Goal: Information Seeking & Learning: Learn about a topic

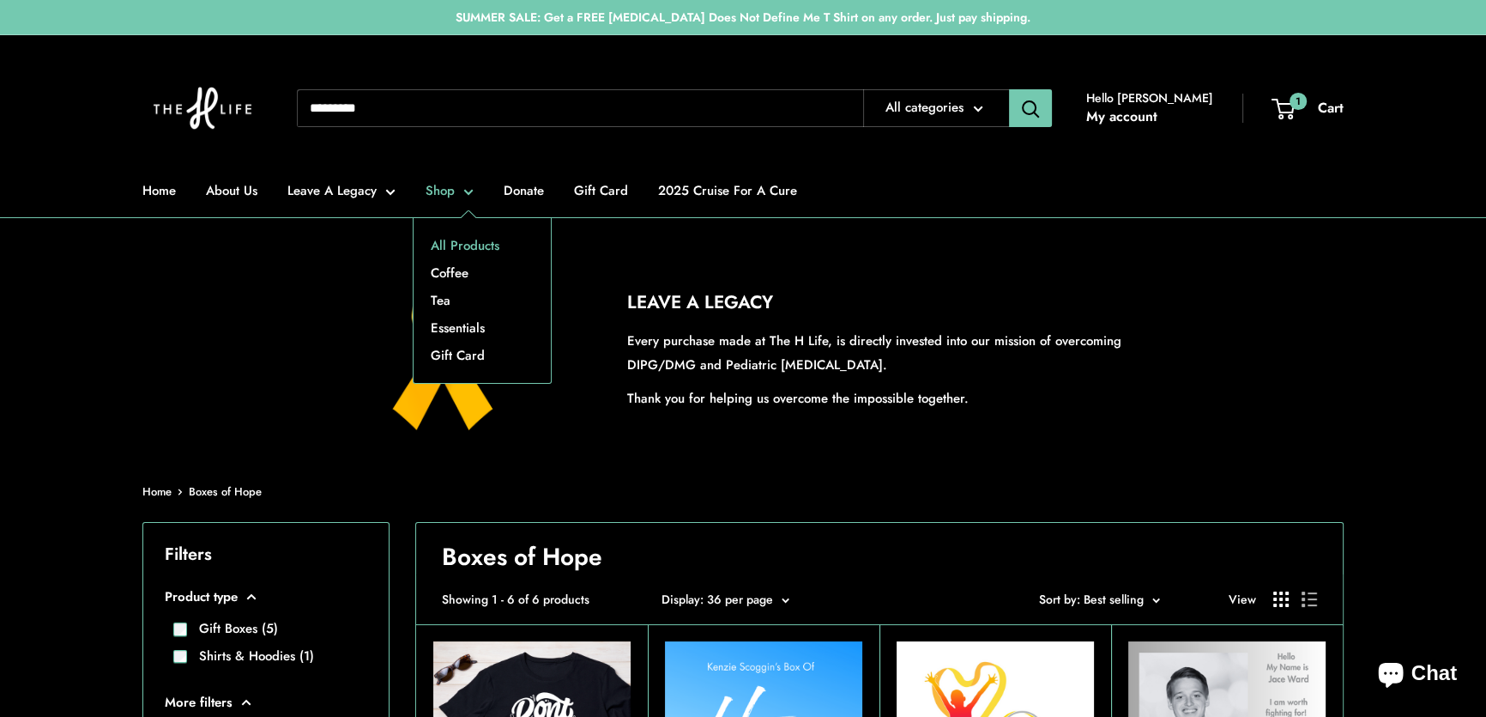
click at [445, 236] on link "All Products" at bounding box center [482, 245] width 137 height 27
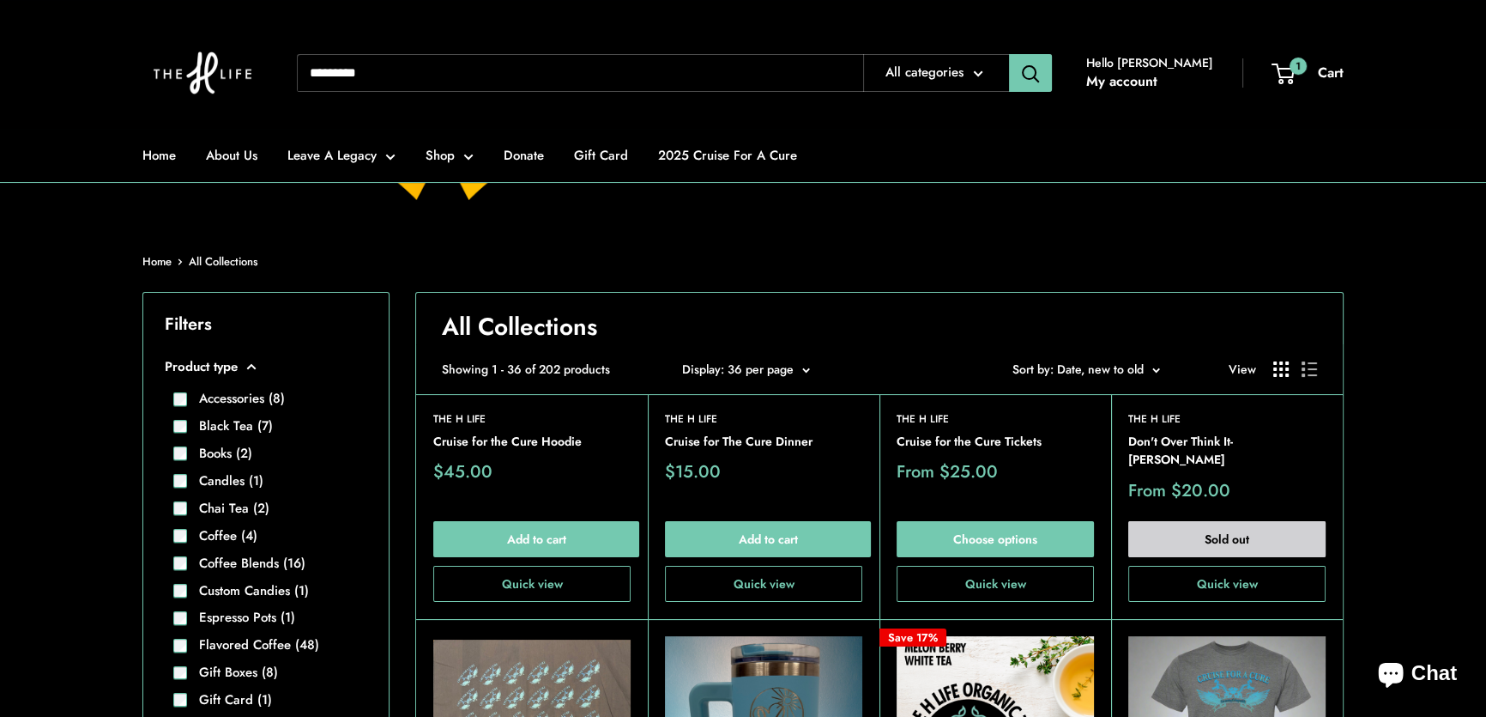
scroll to position [233, 0]
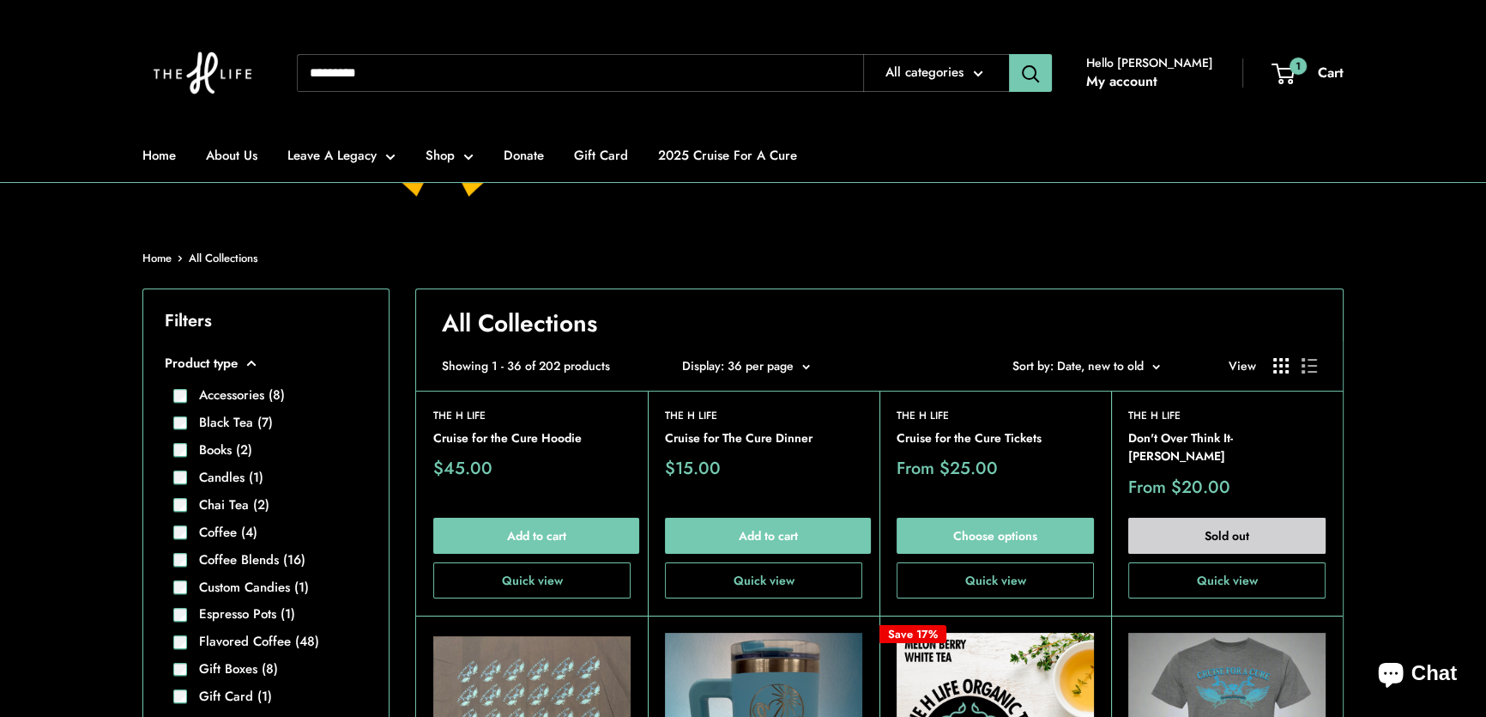
click at [1151, 357] on button "Sort by Sort by: Date, new to old" at bounding box center [1087, 365] width 148 height 22
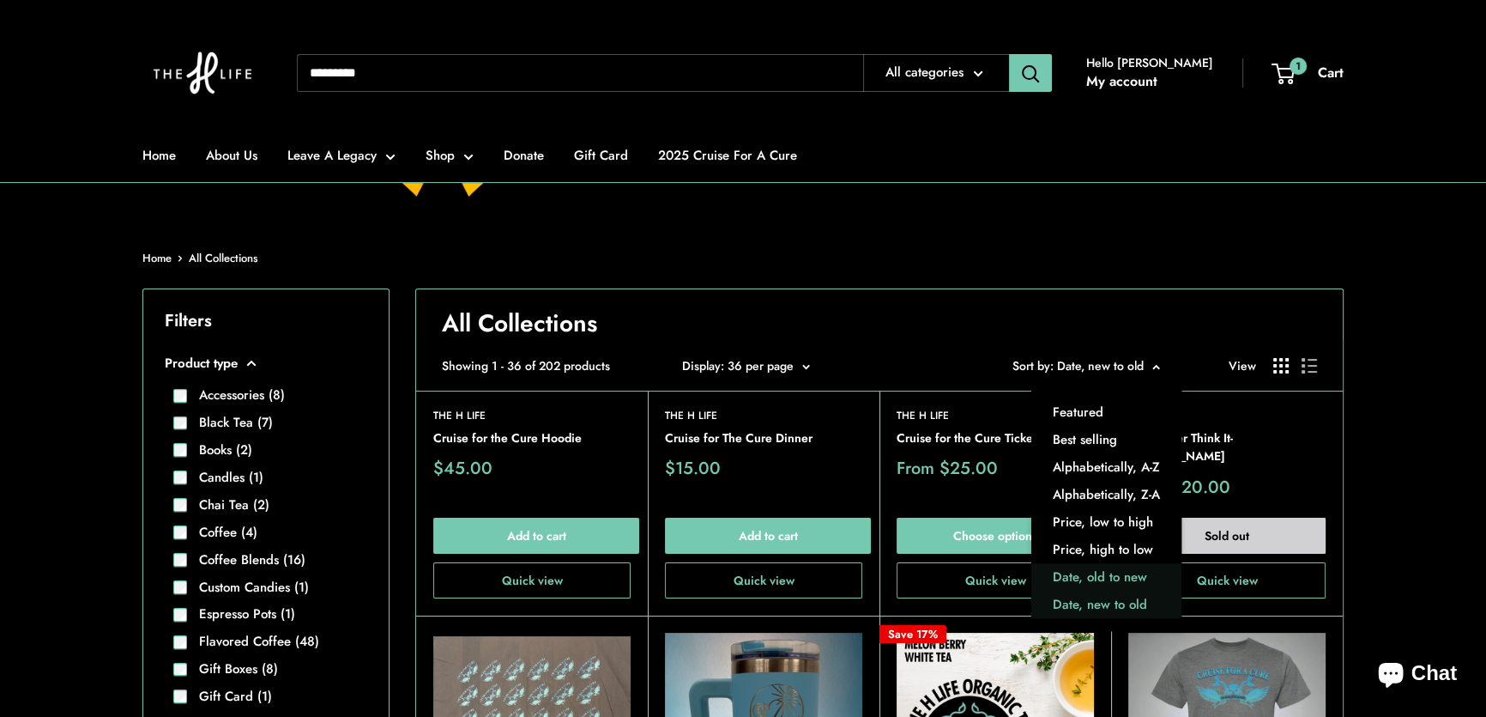
click at [1110, 568] on button "Date, old to new" at bounding box center [1107, 577] width 150 height 27
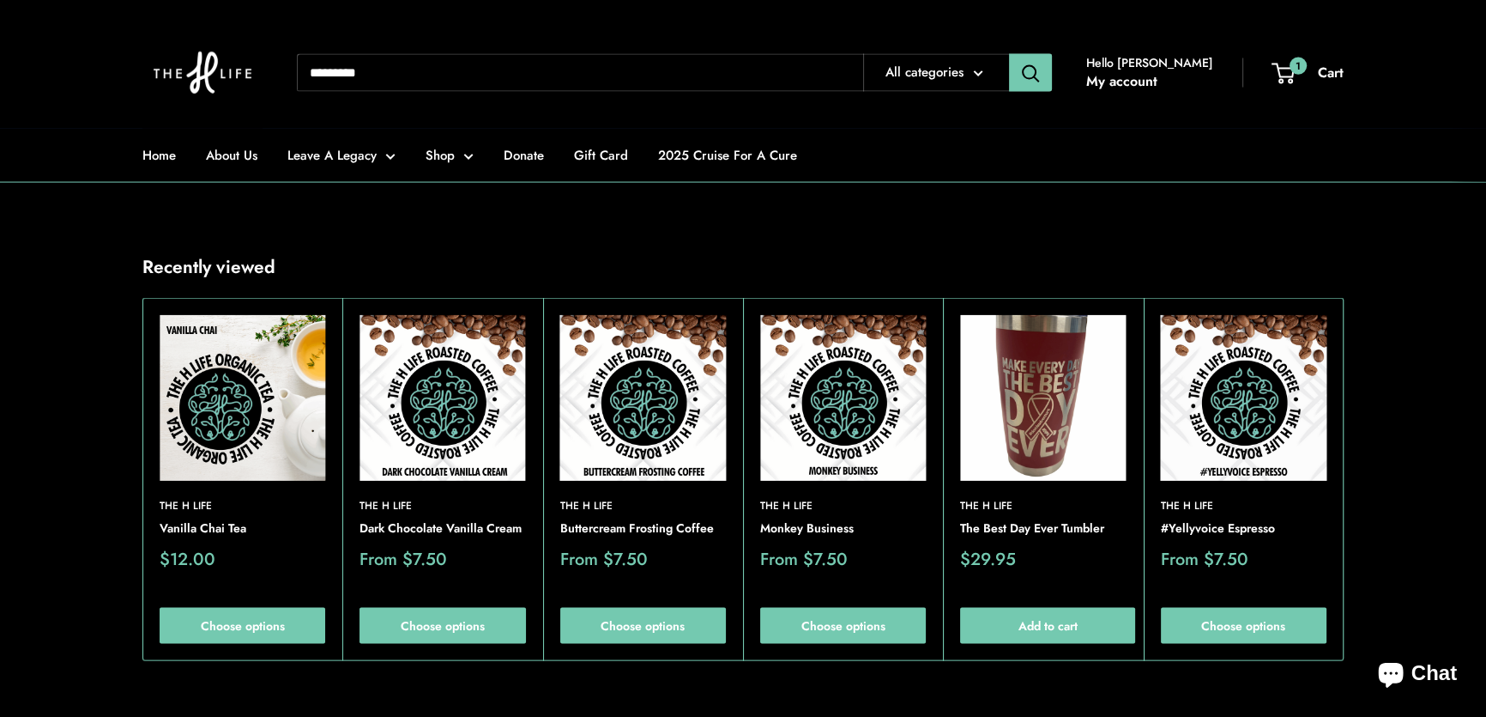
scroll to position [4135, 0]
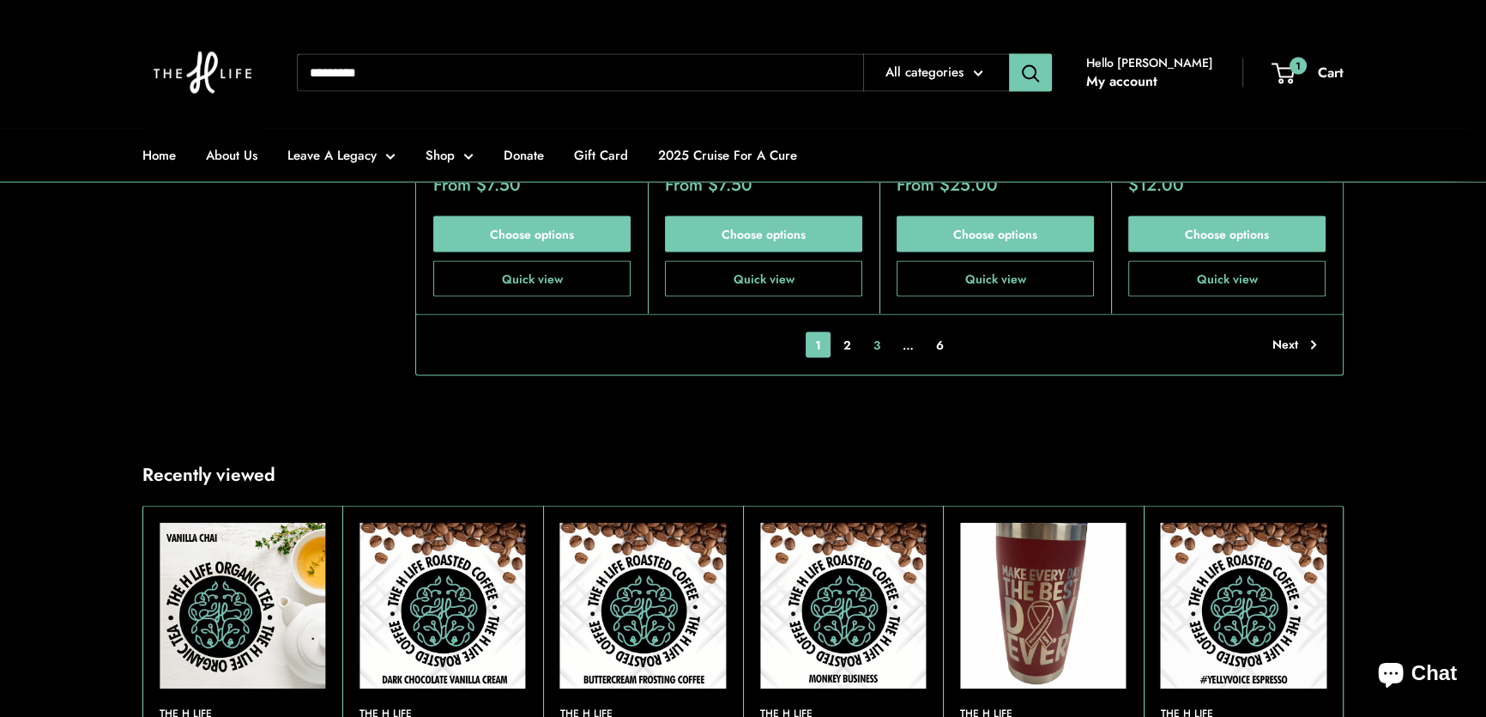
click at [877, 332] on link "3" at bounding box center [877, 345] width 26 height 26
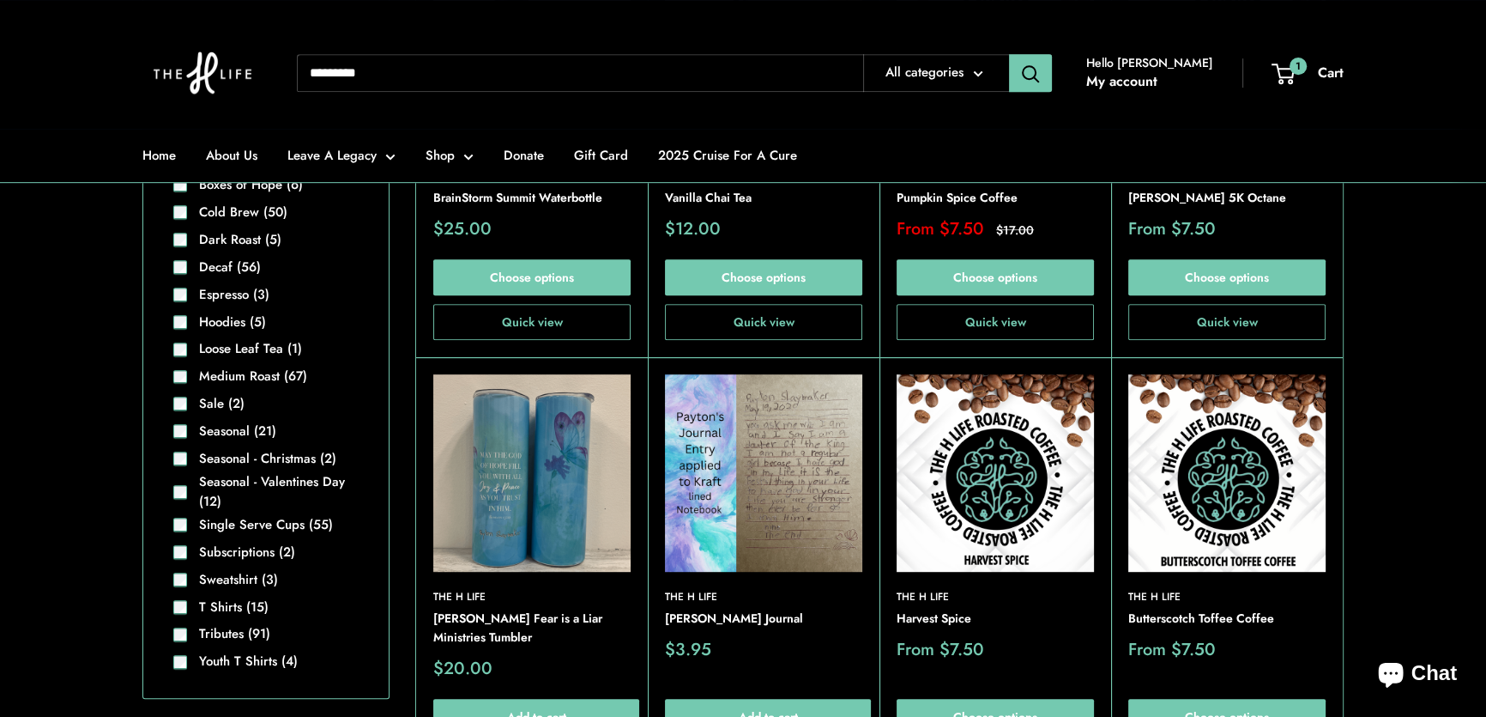
scroll to position [1253, 0]
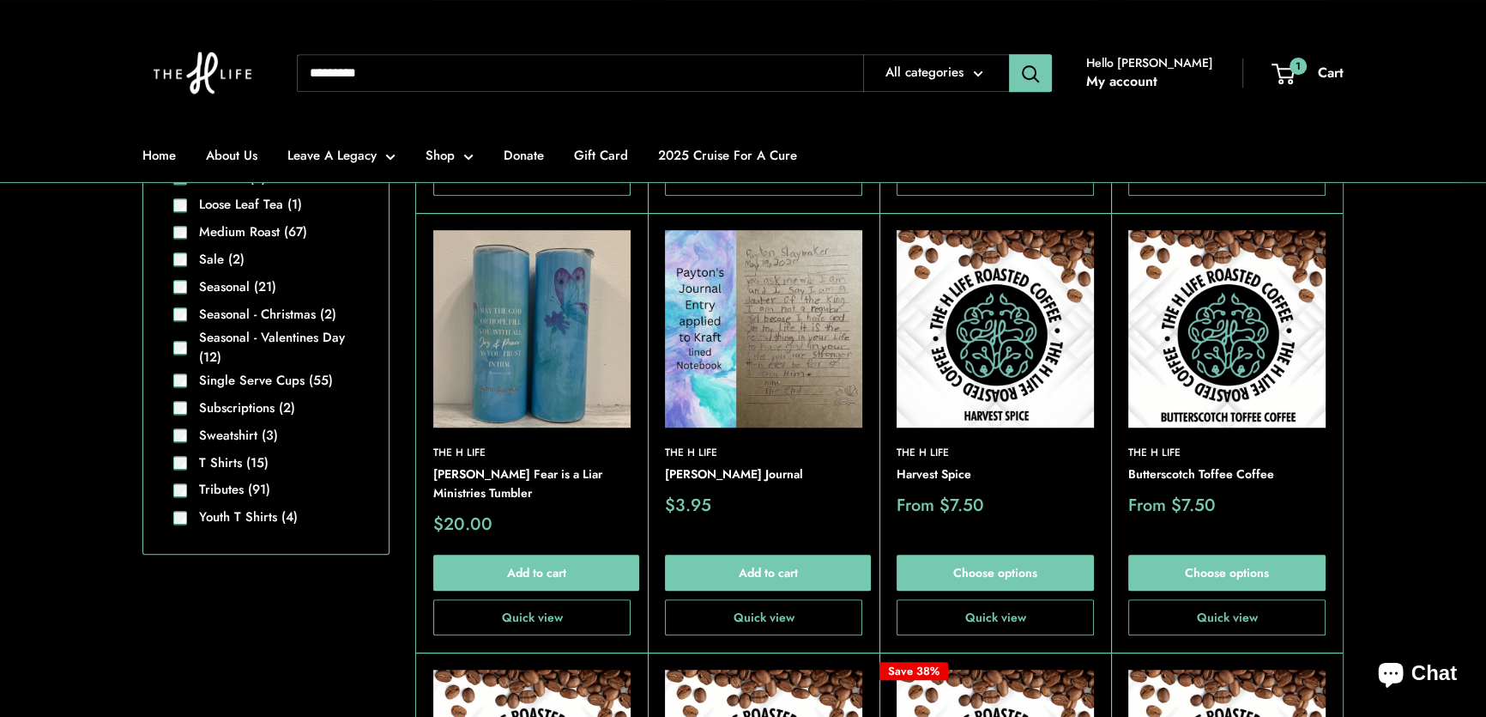
click at [0, 0] on img at bounding box center [0, 0] width 0 height 0
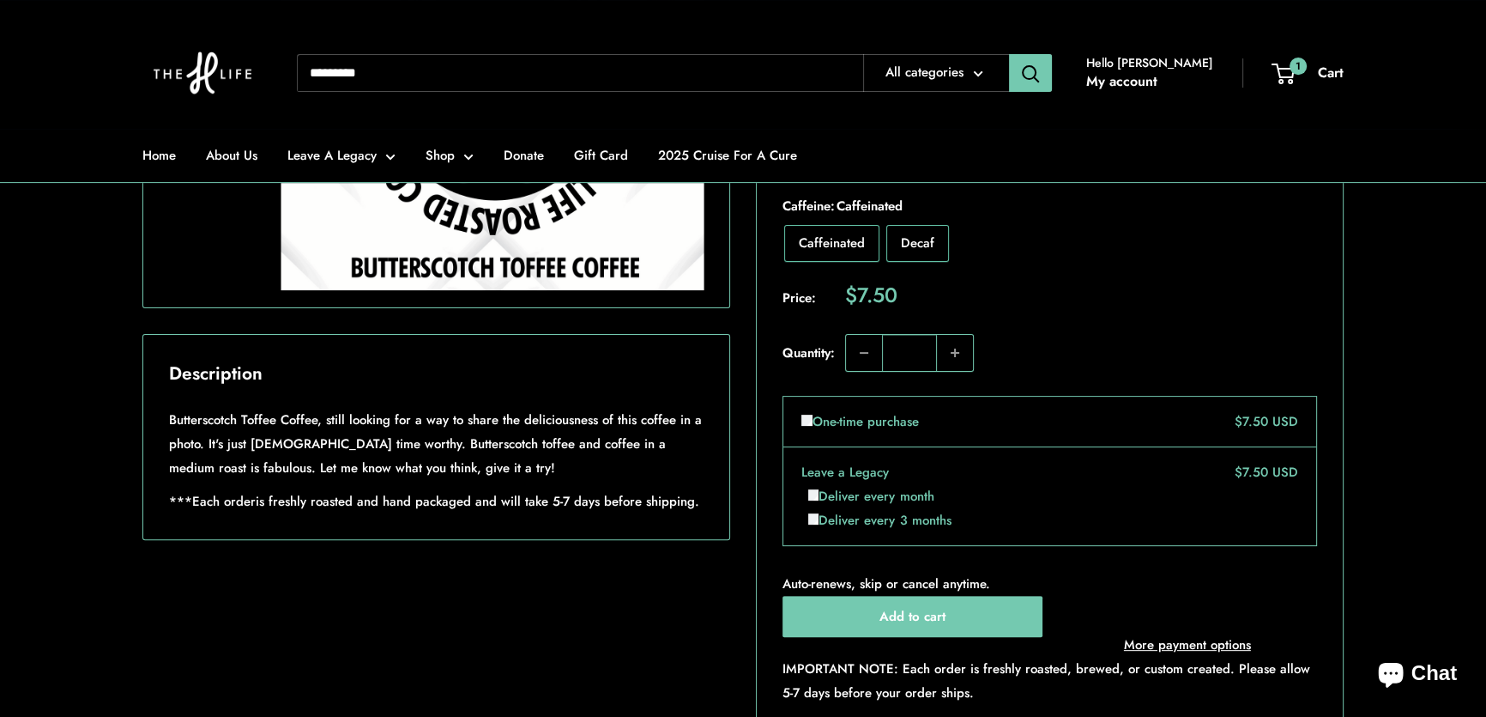
scroll to position [780, 0]
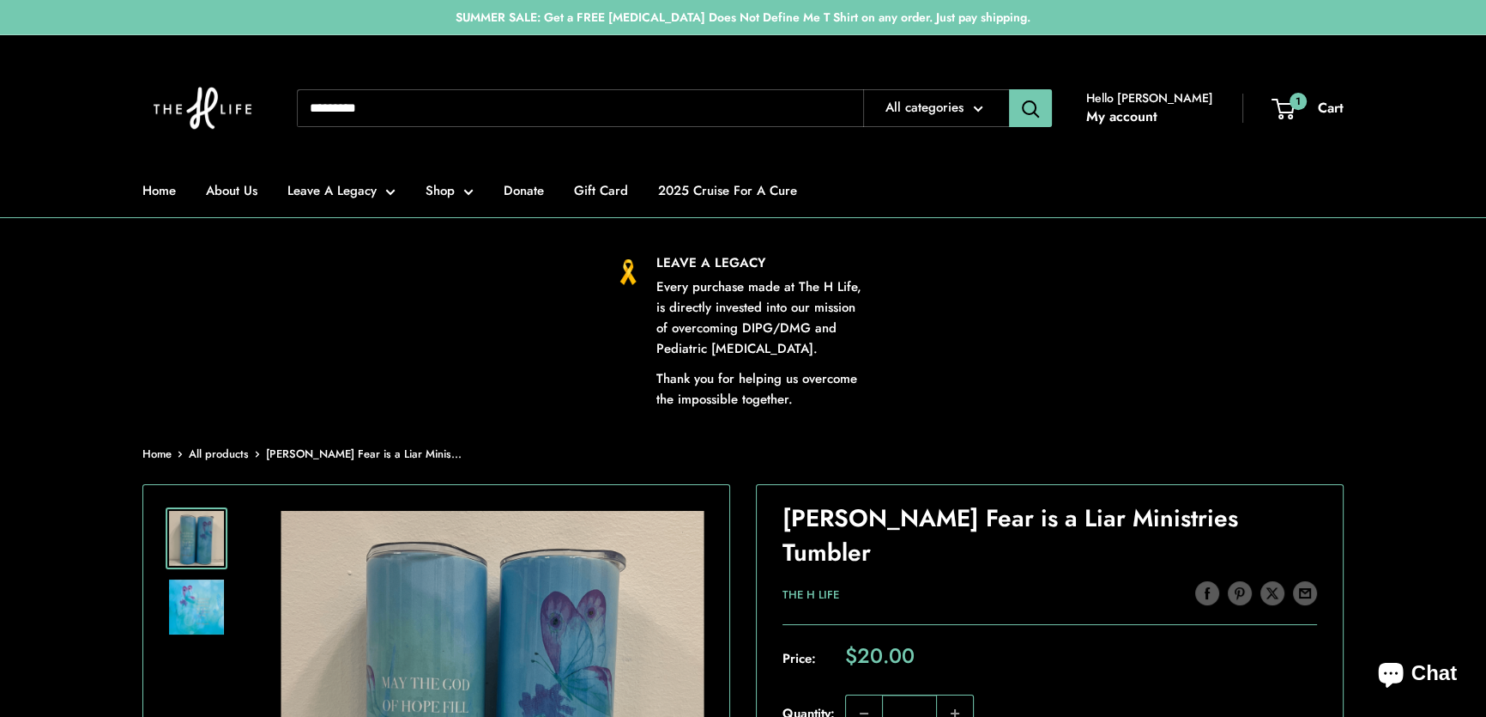
click at [446, 107] on input "Search..." at bounding box center [580, 108] width 566 height 38
type input "*********"
click at [1009, 89] on button "Search" at bounding box center [1030, 108] width 43 height 38
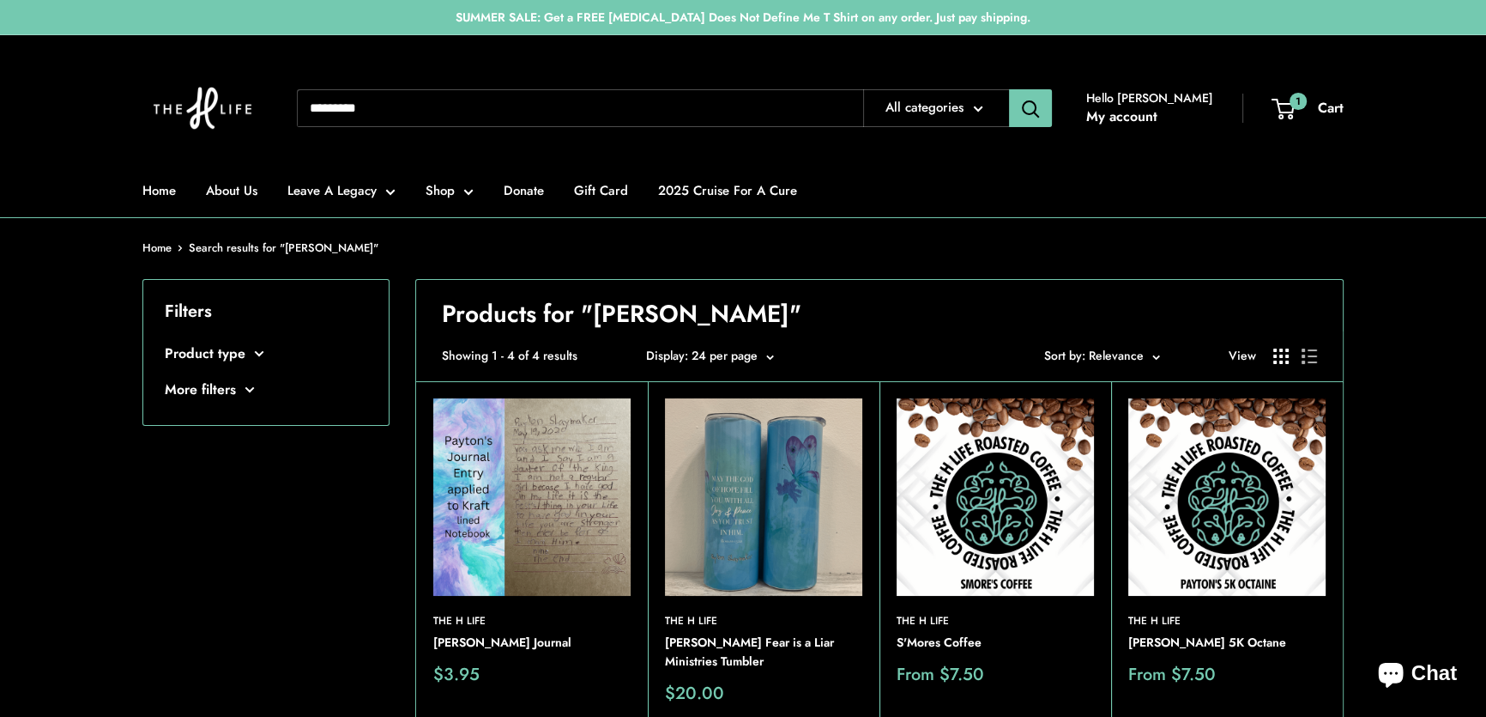
click at [1415, 463] on section "Home Search results for "slaymaker" Filters Product type Books (1)" at bounding box center [743, 507] width 1486 height 538
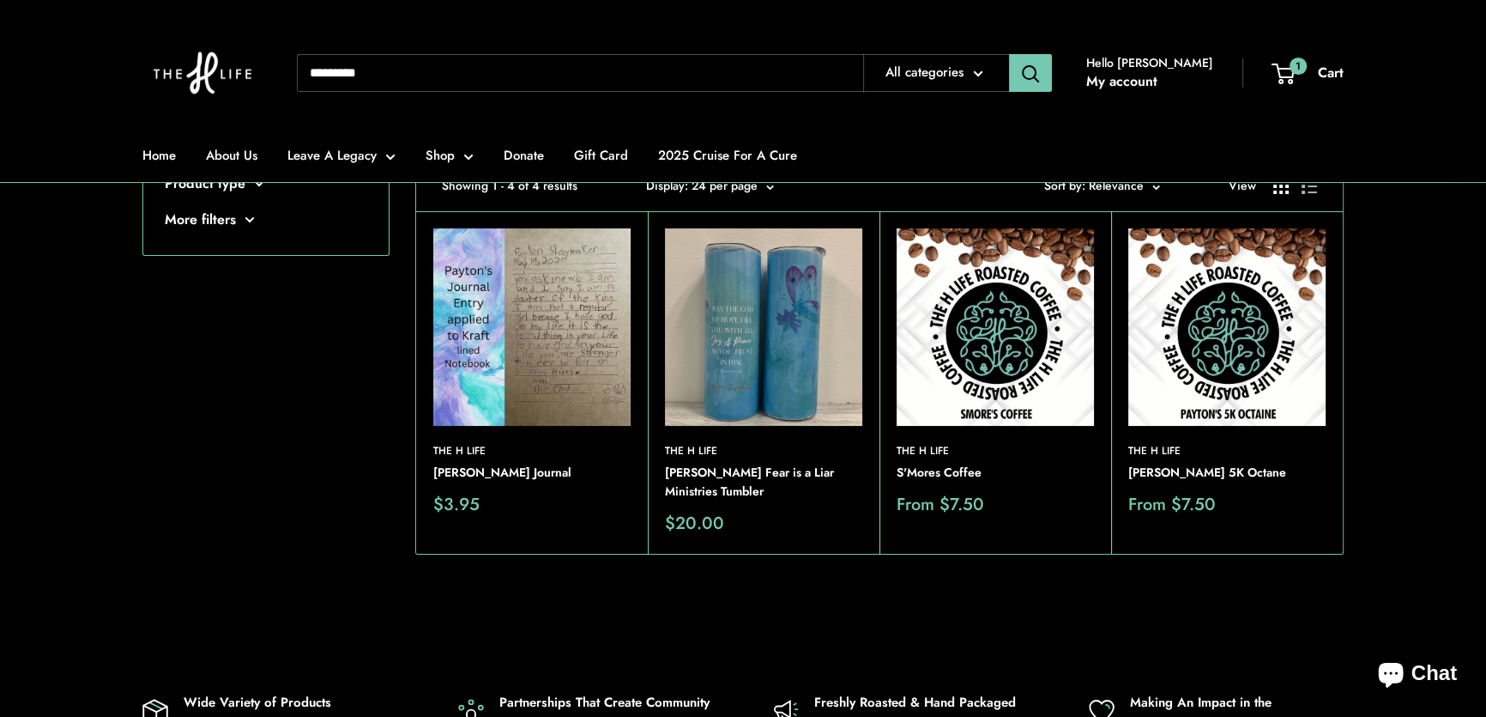
scroll to position [155, 0]
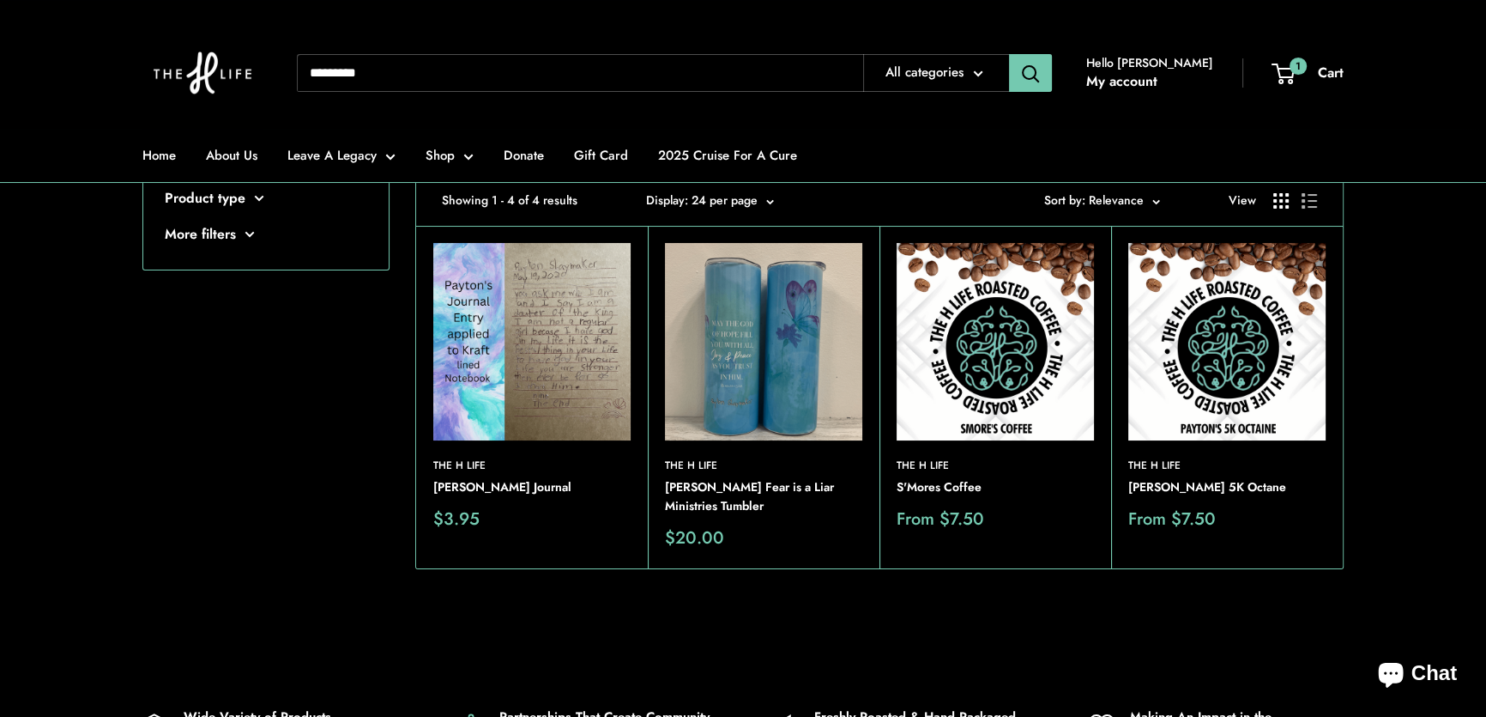
click at [0, 0] on img at bounding box center [0, 0] width 0 height 0
click at [318, 345] on div "Filters Product type Books (1) Flavored Coffee (1) Single Origin Coffee (1)" at bounding box center [265, 373] width 247 height 498
click at [372, 439] on div "Filters Product type Books (1) Flavored Coffee (1) Single Origin Coffee (1)" at bounding box center [265, 373] width 247 height 498
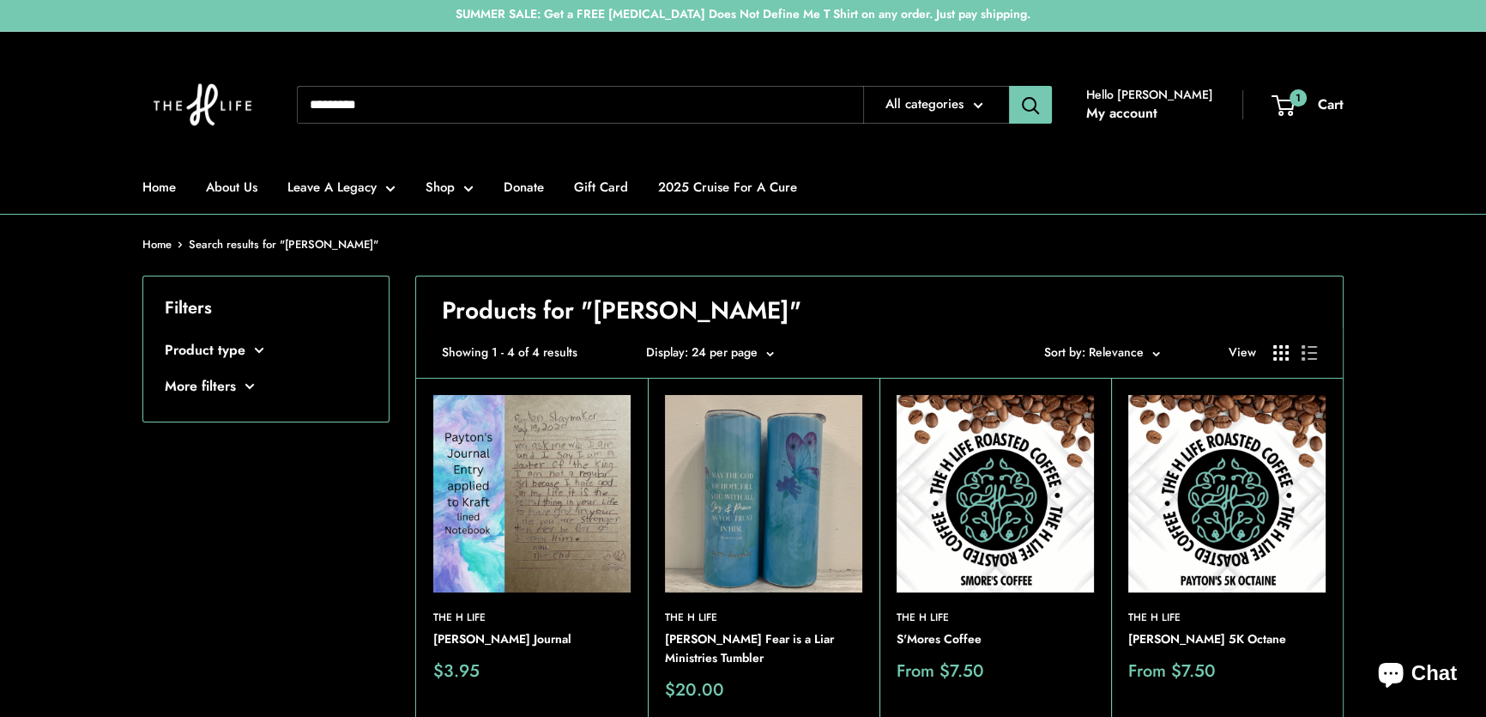
scroll to position [0, 0]
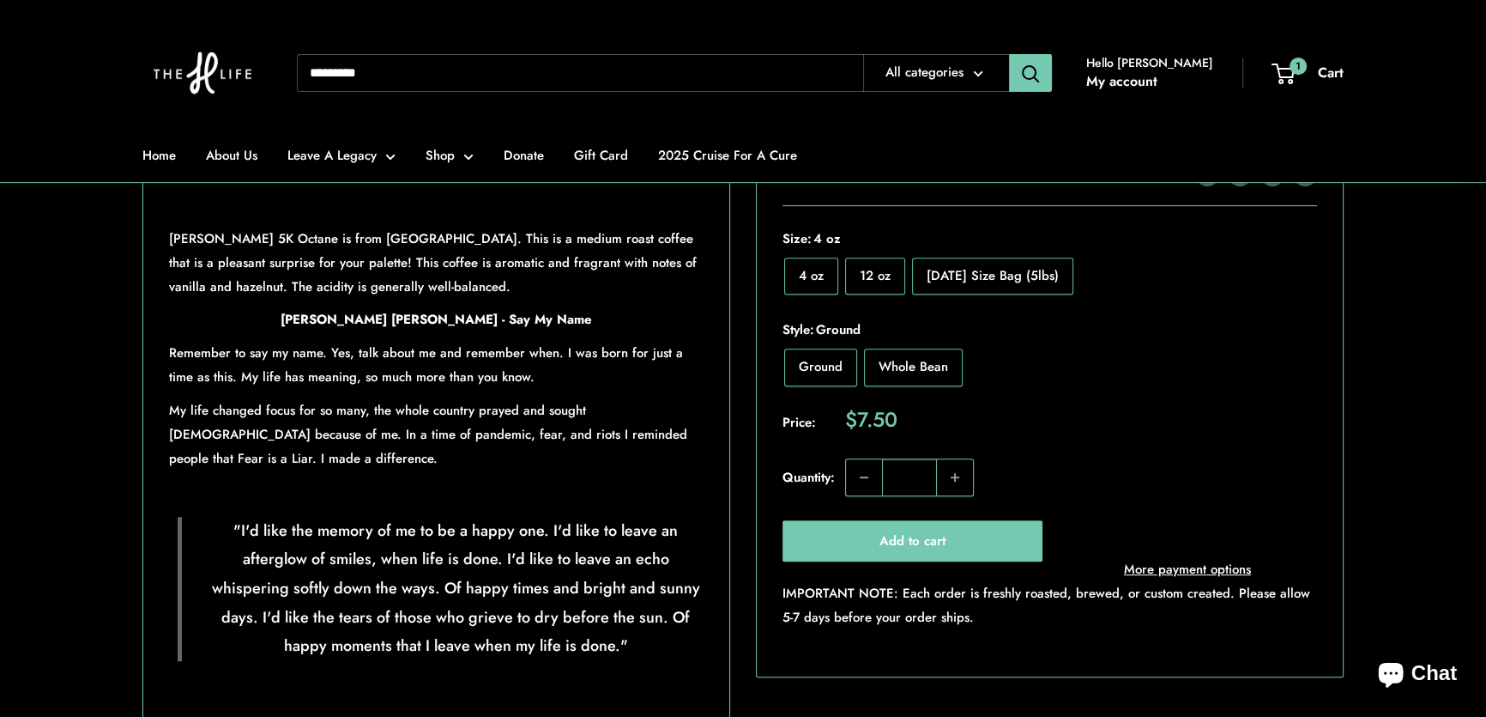
scroll to position [935, 0]
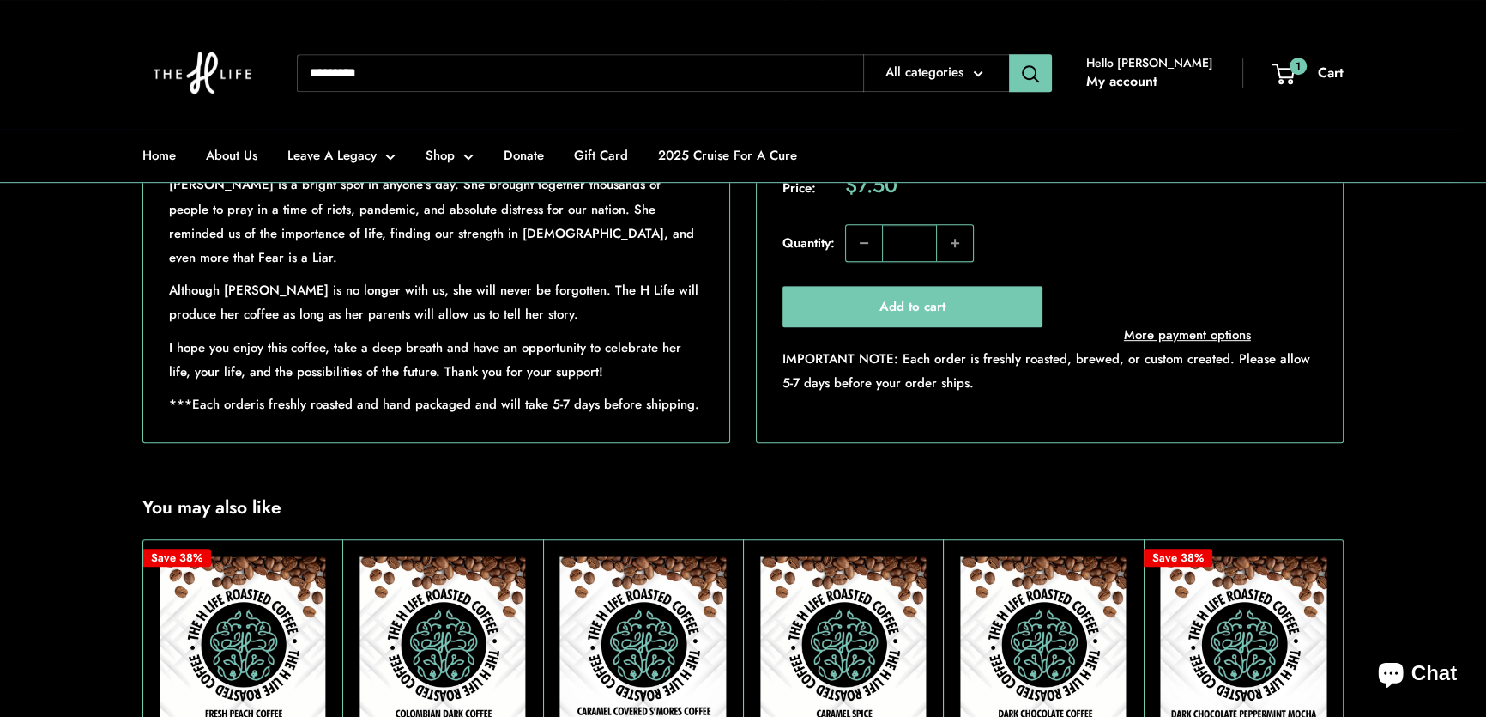
scroll to position [1013, 0]
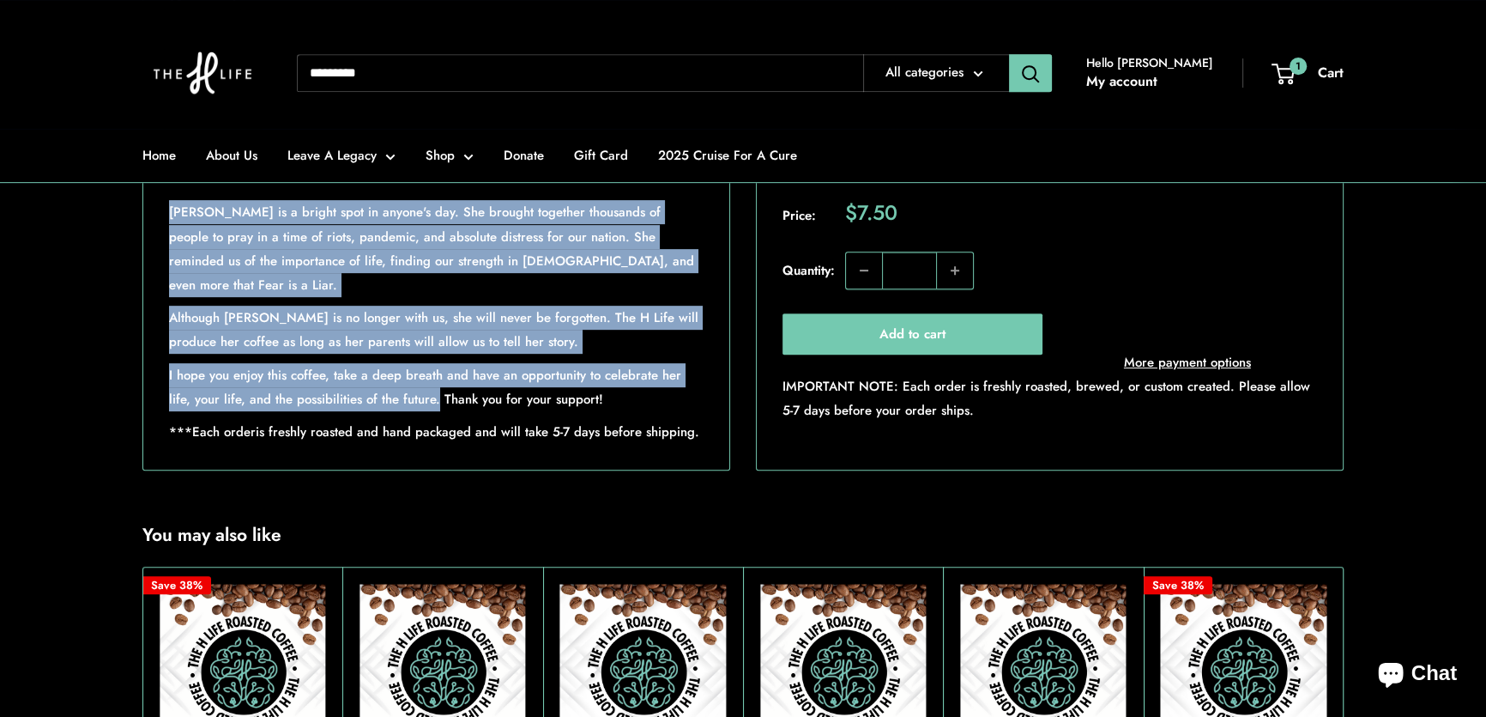
drag, startPoint x: 171, startPoint y: 257, endPoint x: 410, endPoint y: 423, distance: 291.1
click at [410, 423] on div "S'mores Coffee is a favorite! The creamy chocolate flavor is blended with the p…" at bounding box center [436, 241] width 535 height 406
copy div "Payton Slaymaker is a bright spot in anyone's day. She brought together thousan…"
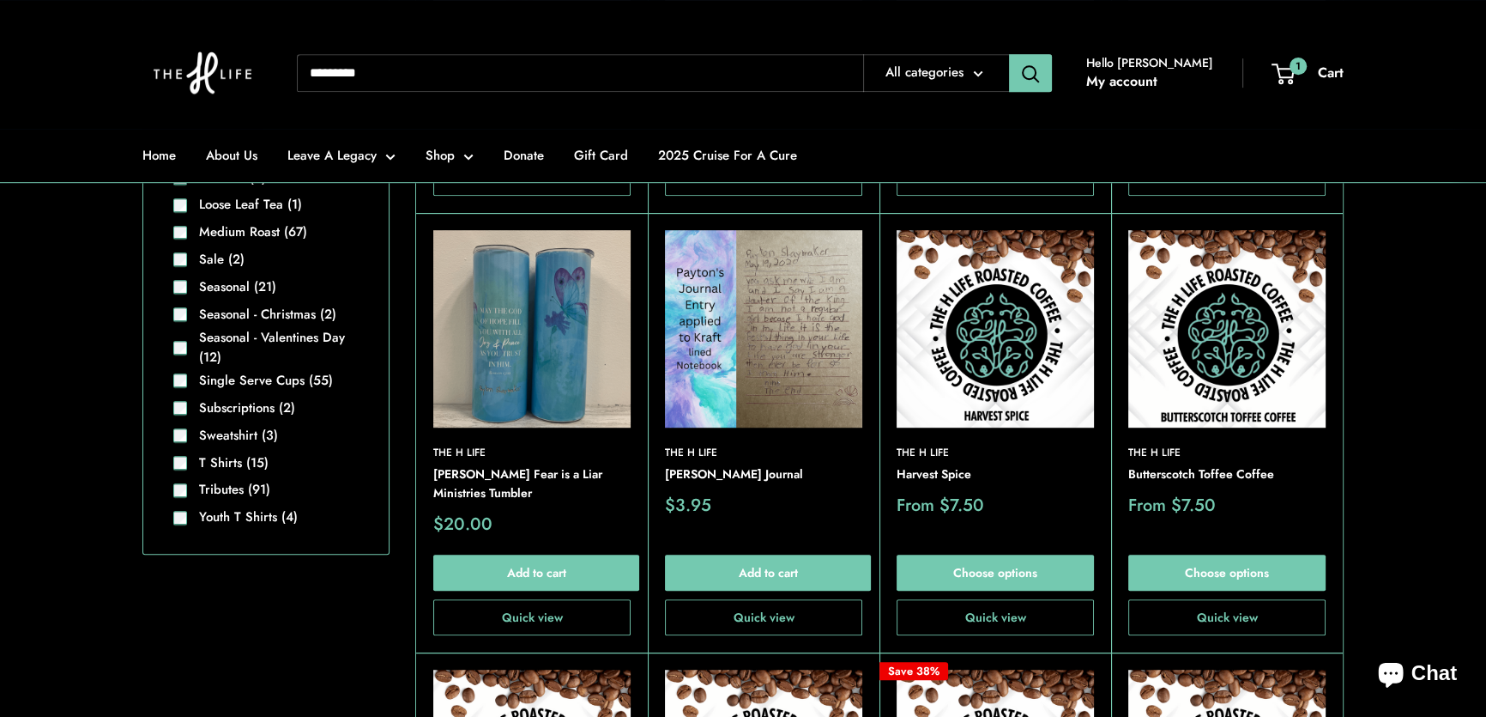
scroll to position [1487, 0]
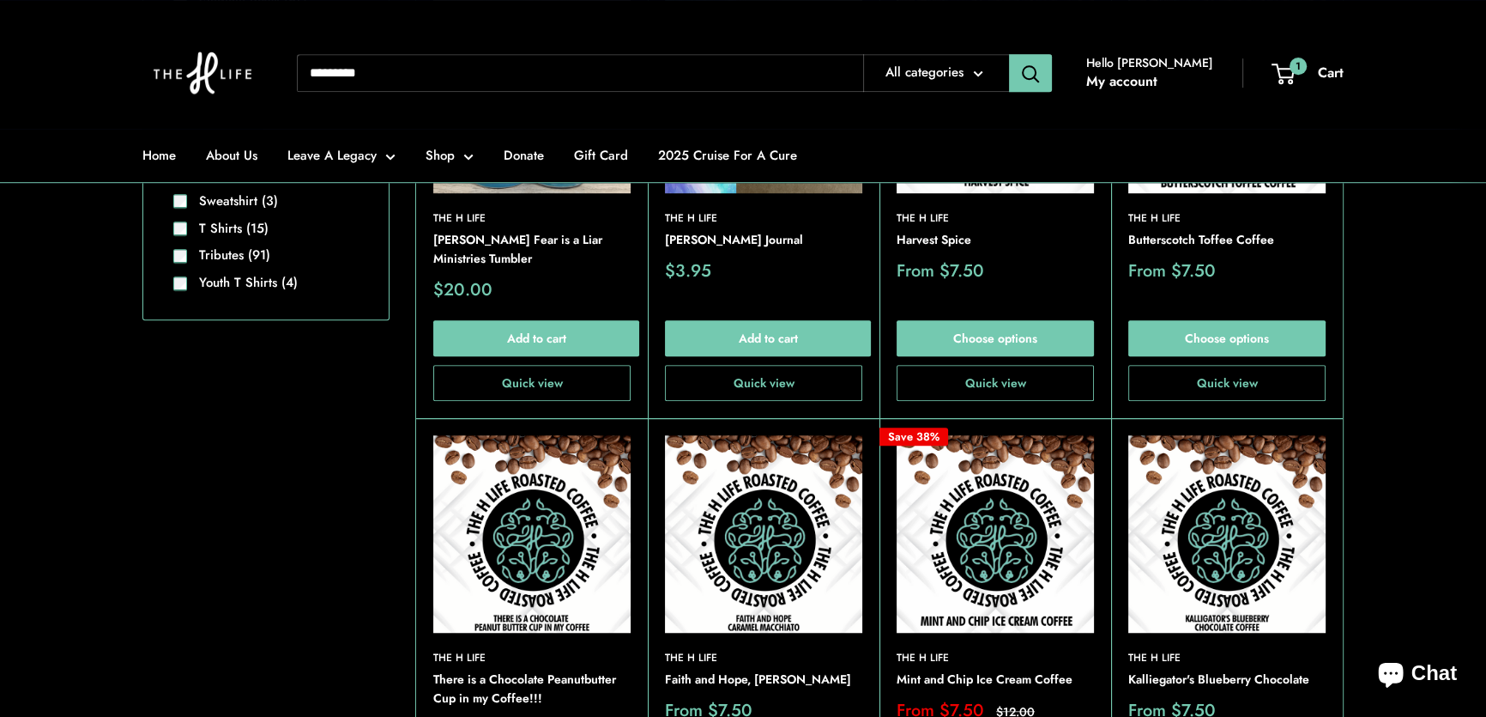
click at [0, 0] on img at bounding box center [0, 0] width 0 height 0
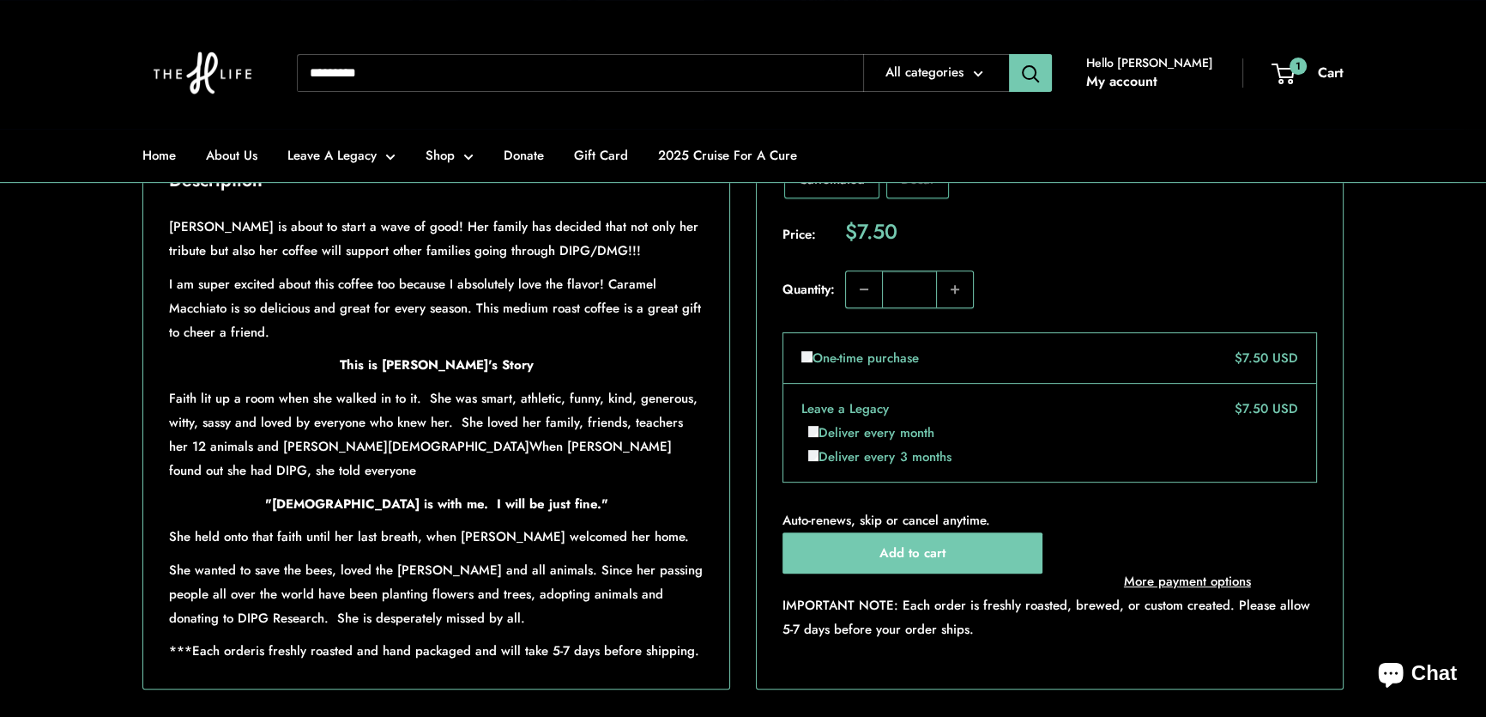
scroll to position [858, 0]
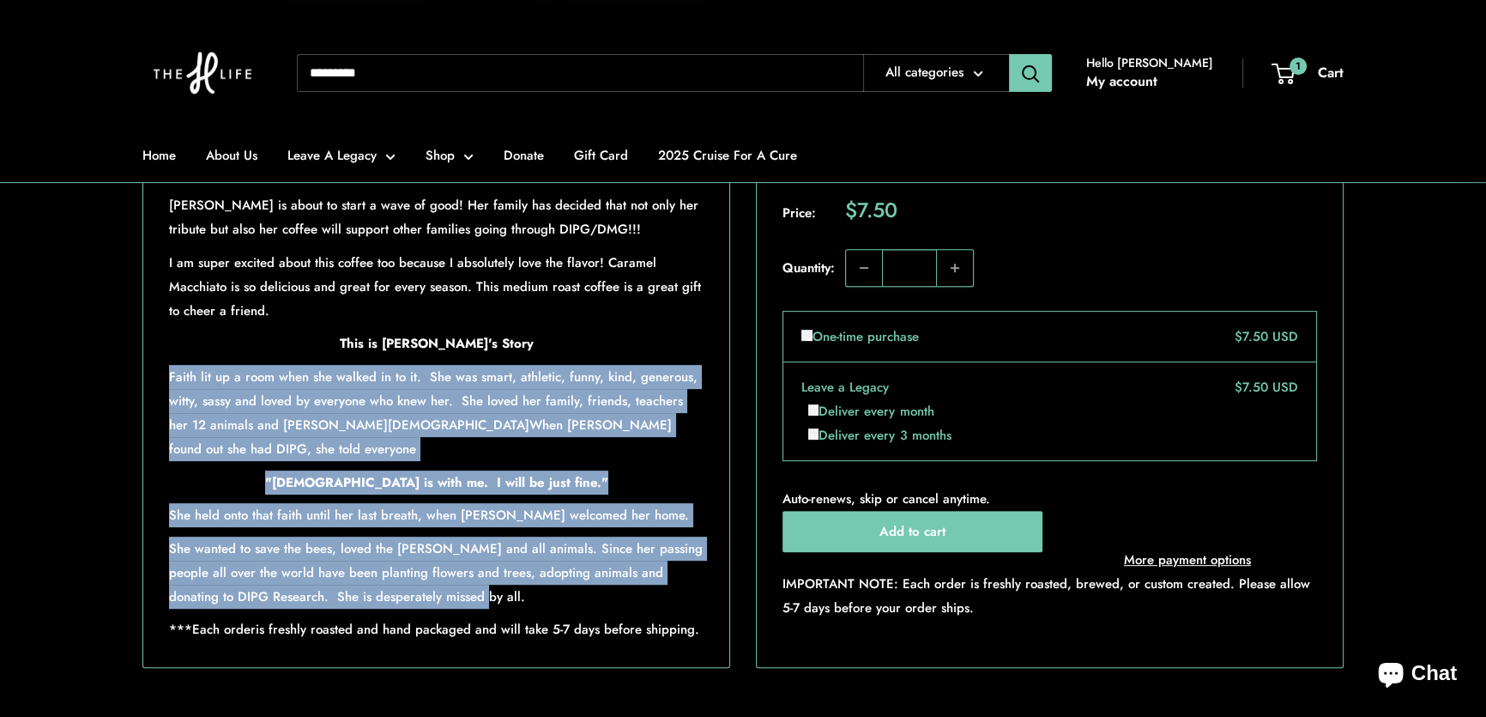
drag, startPoint x: 170, startPoint y: 428, endPoint x: 634, endPoint y: 625, distance: 504.1
click at [634, 625] on div "[PERSON_NAME] is about to start a wave of good! Her family has decided that not…" at bounding box center [436, 417] width 535 height 448
copy div "Faith lit up a room when she walked in to it. She was smart, athletic, funny, k…"
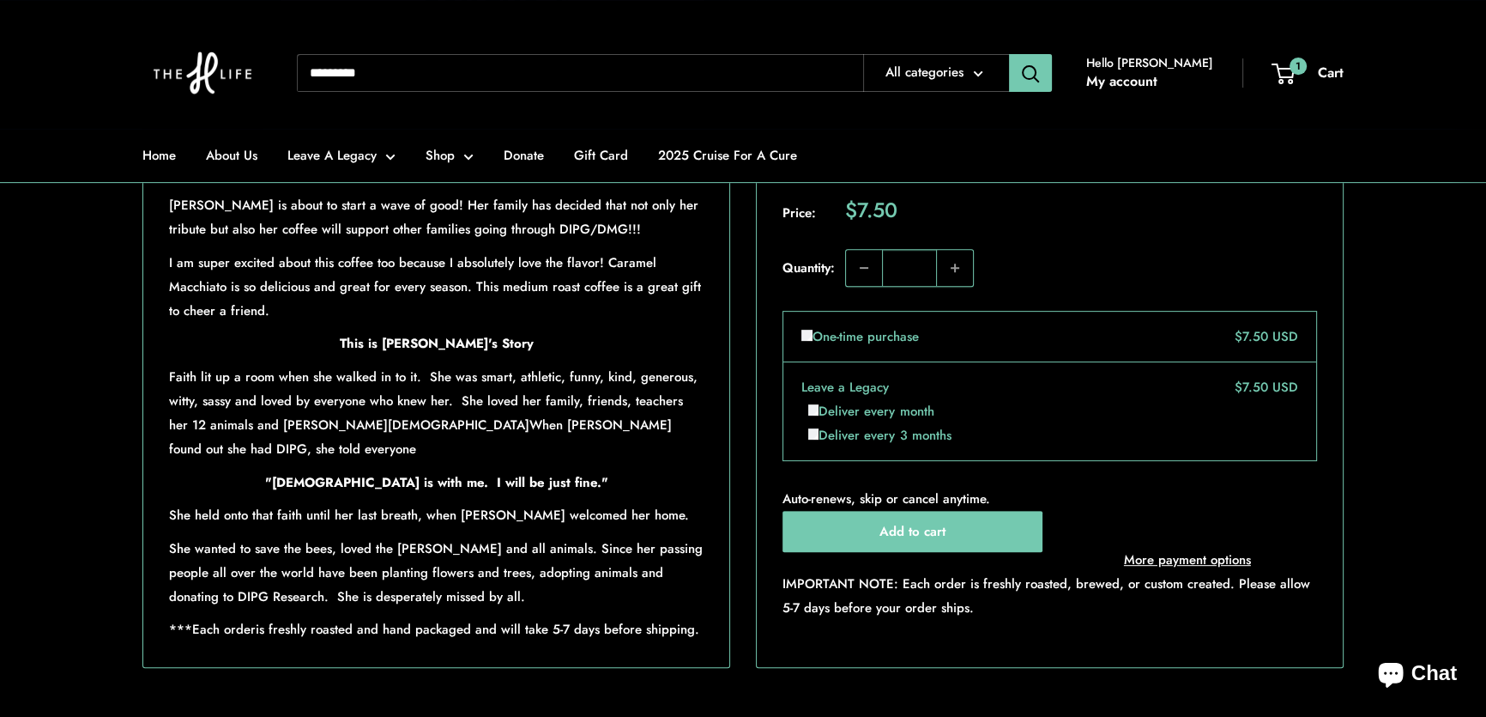
click at [1421, 256] on section "Home All products Faith and Hope, Caramel Macchiato Roll over image to zoom in …" at bounding box center [743, 127] width 1486 height 1083
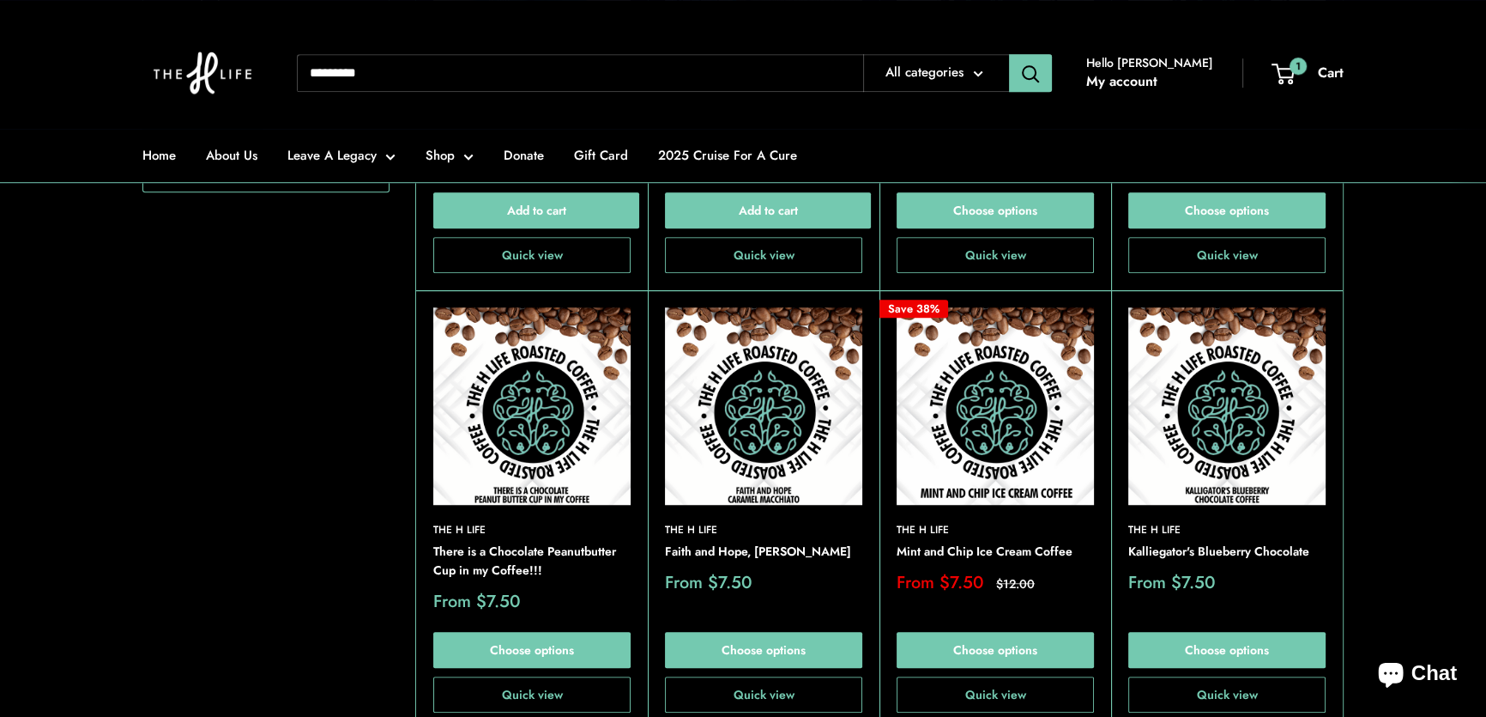
scroll to position [1643, 0]
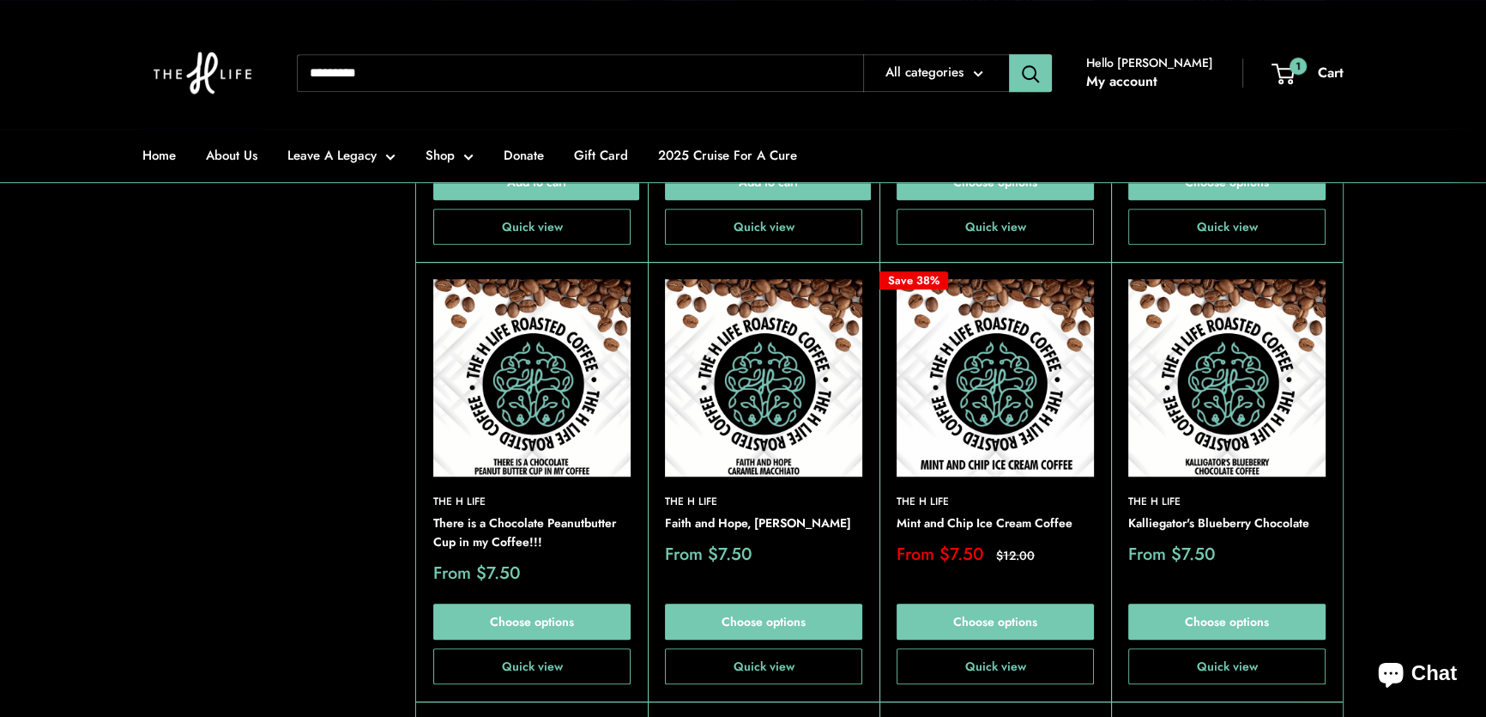
click at [0, 0] on img at bounding box center [0, 0] width 0 height 0
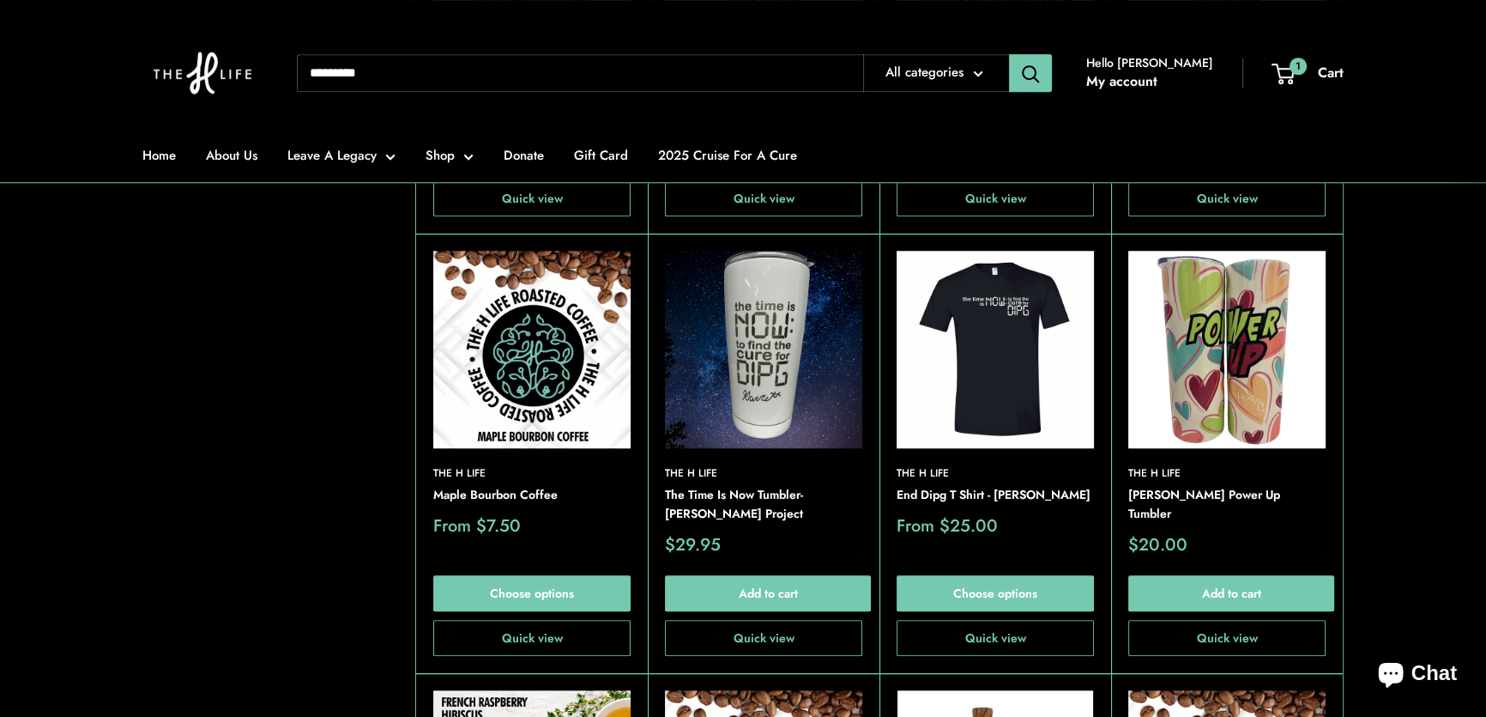
scroll to position [2189, 0]
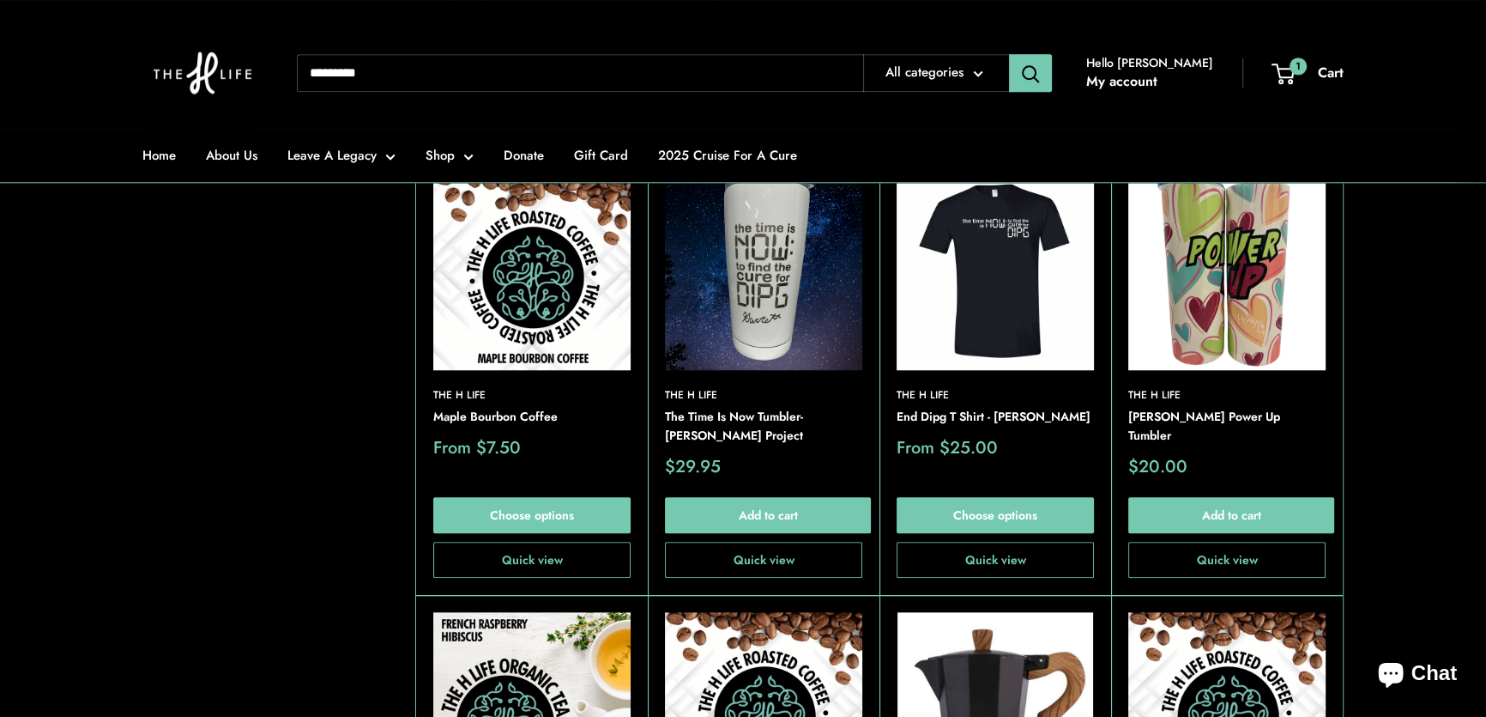
click at [760, 269] on img at bounding box center [763, 270] width 197 height 197
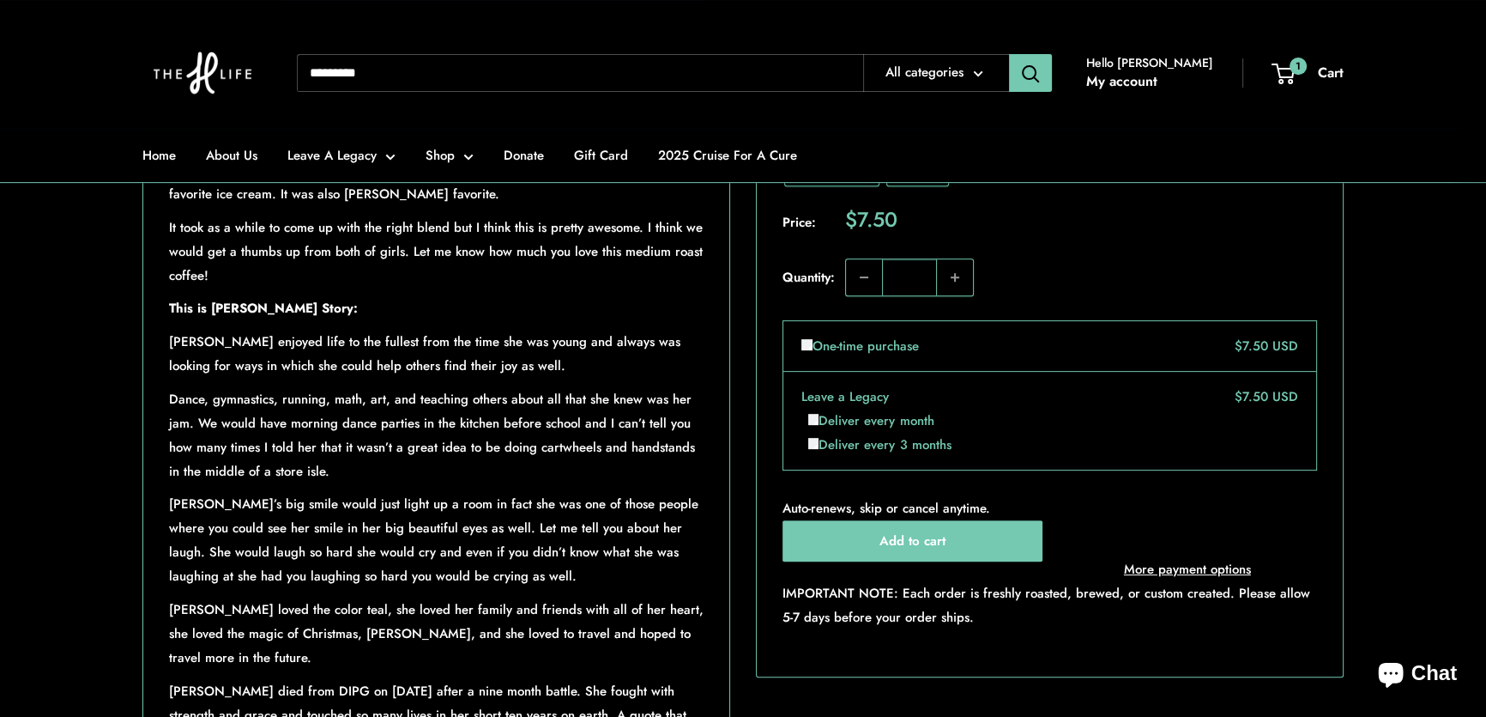
scroll to position [1170, 0]
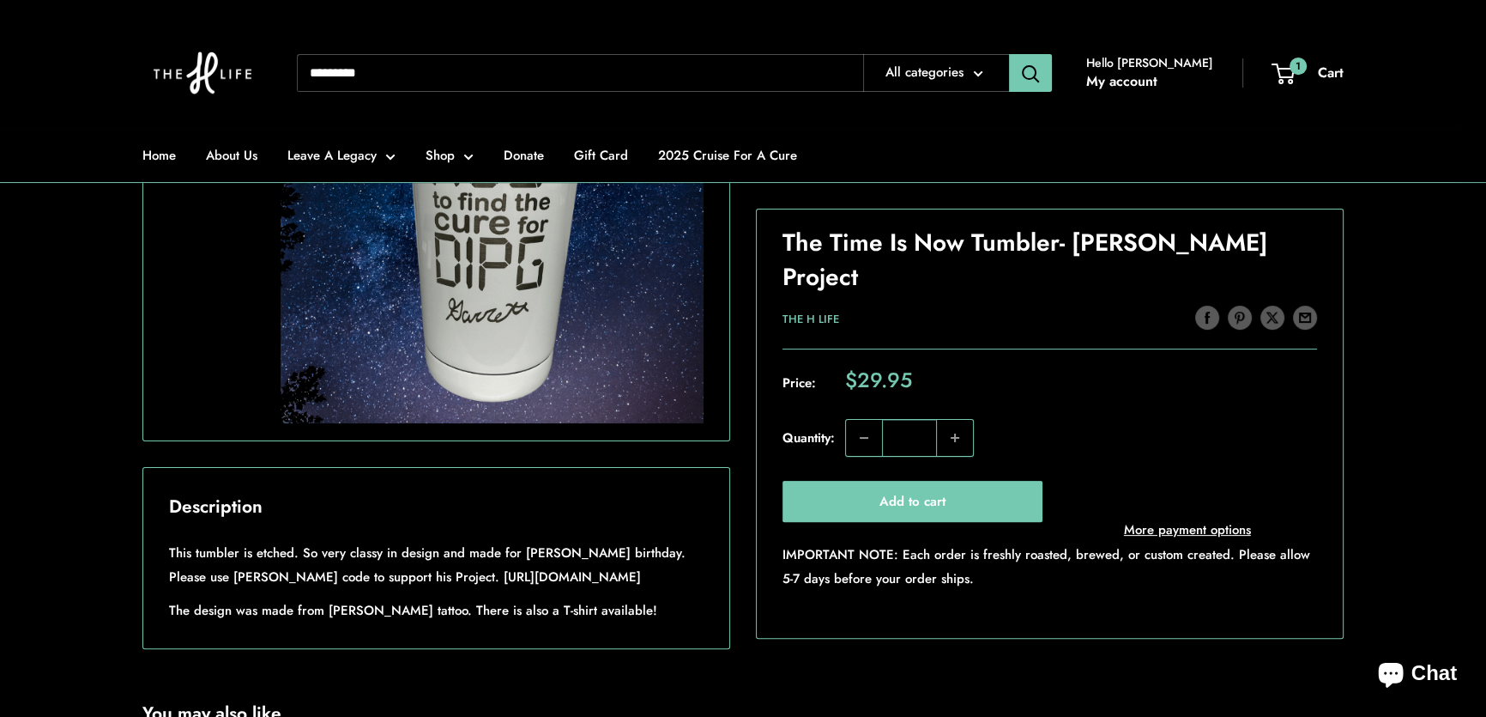
scroll to position [780, 0]
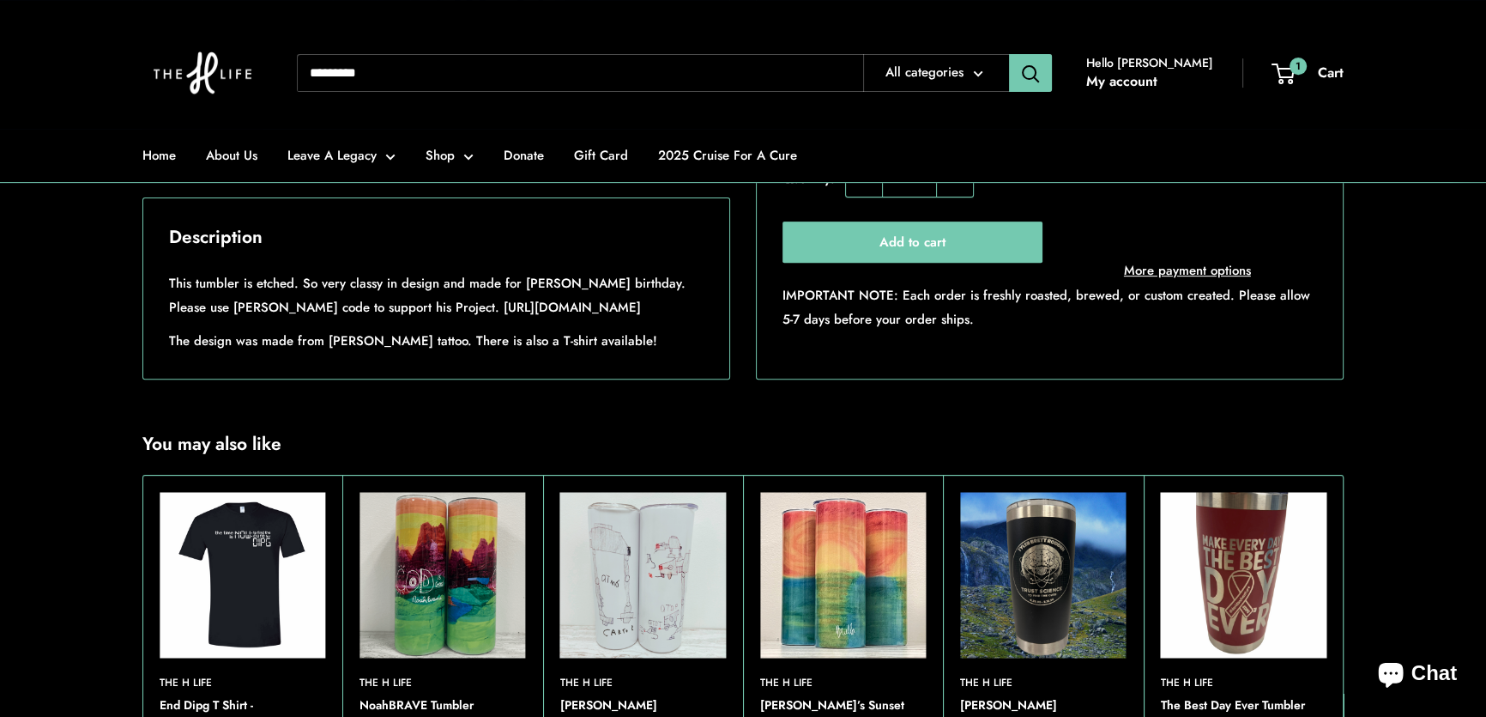
click at [505, 61] on input "Search..." at bounding box center [580, 73] width 566 height 38
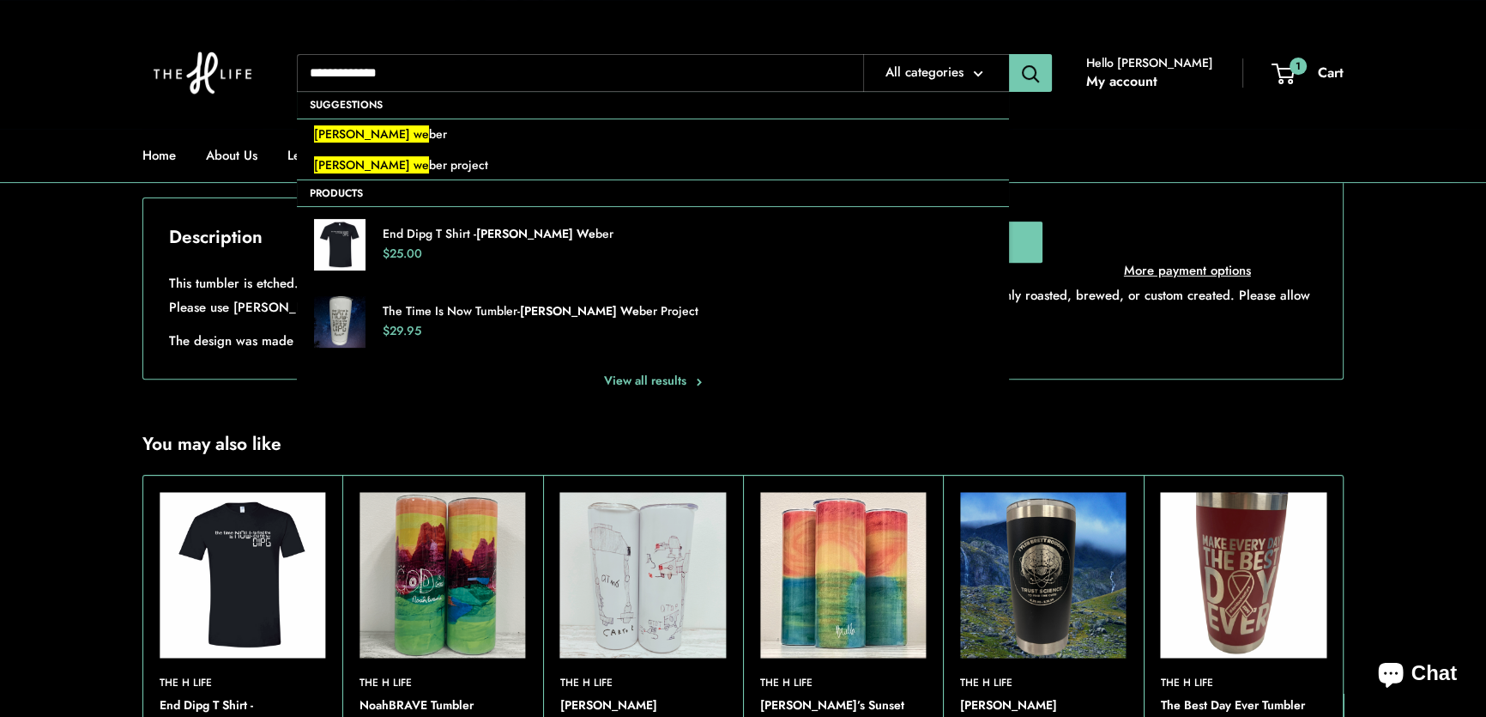
type input "**********"
click at [1009, 54] on button "Search" at bounding box center [1030, 73] width 43 height 38
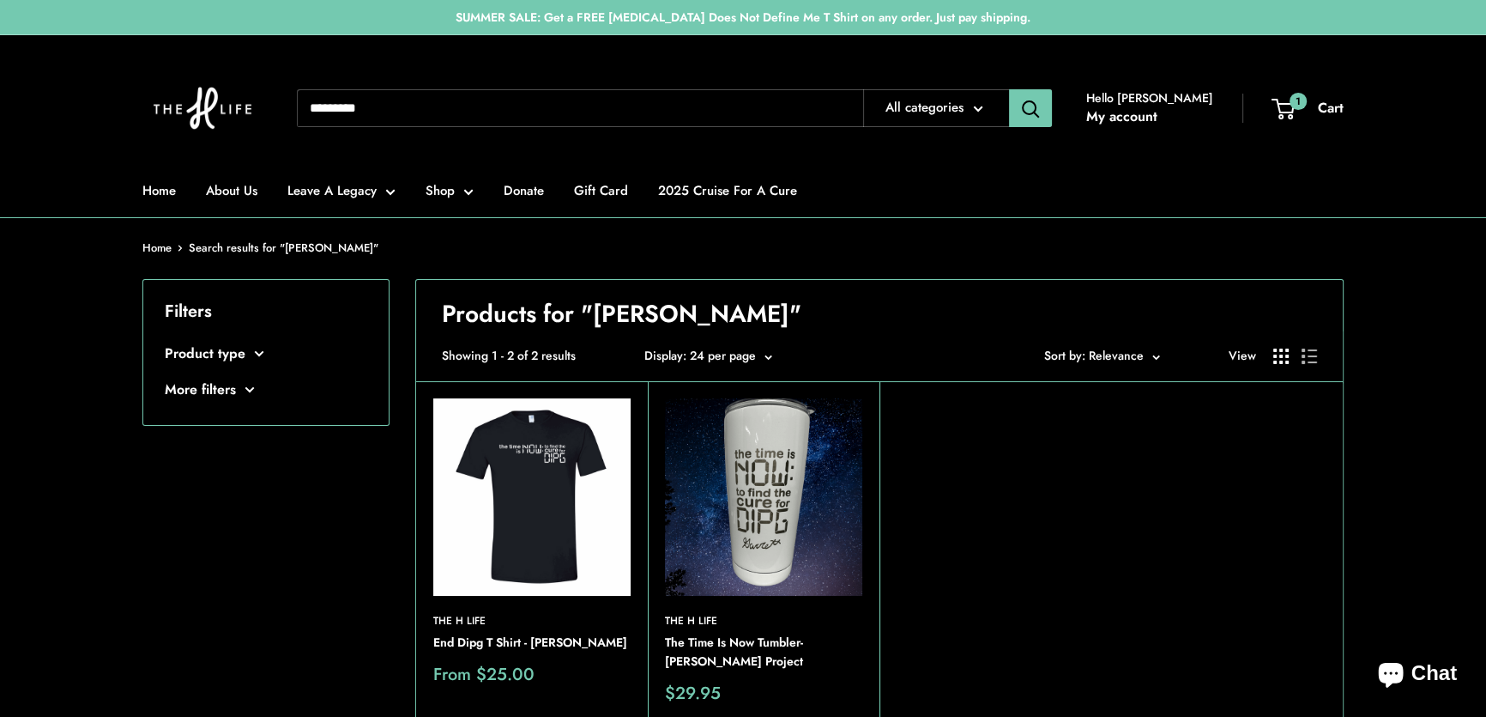
click at [0, 0] on img at bounding box center [0, 0] width 0 height 0
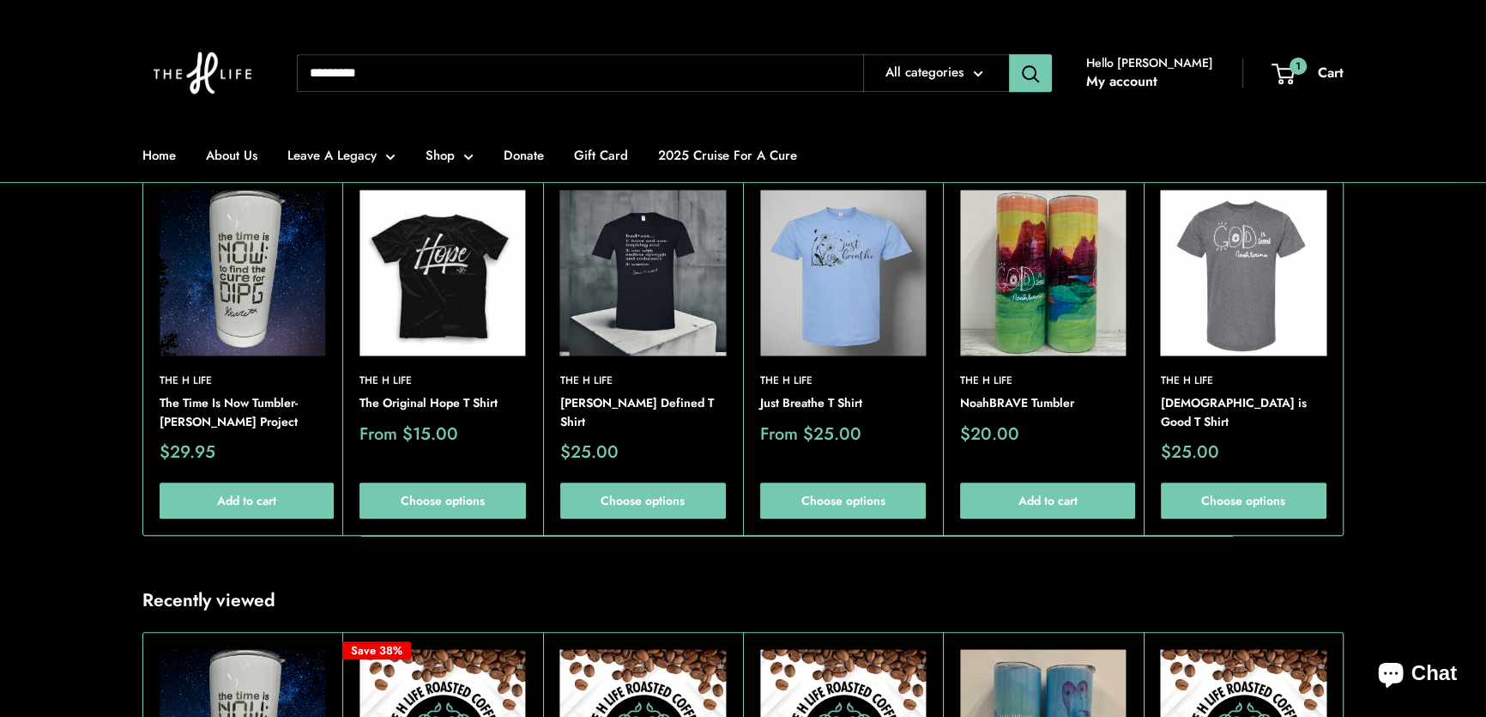
scroll to position [1092, 0]
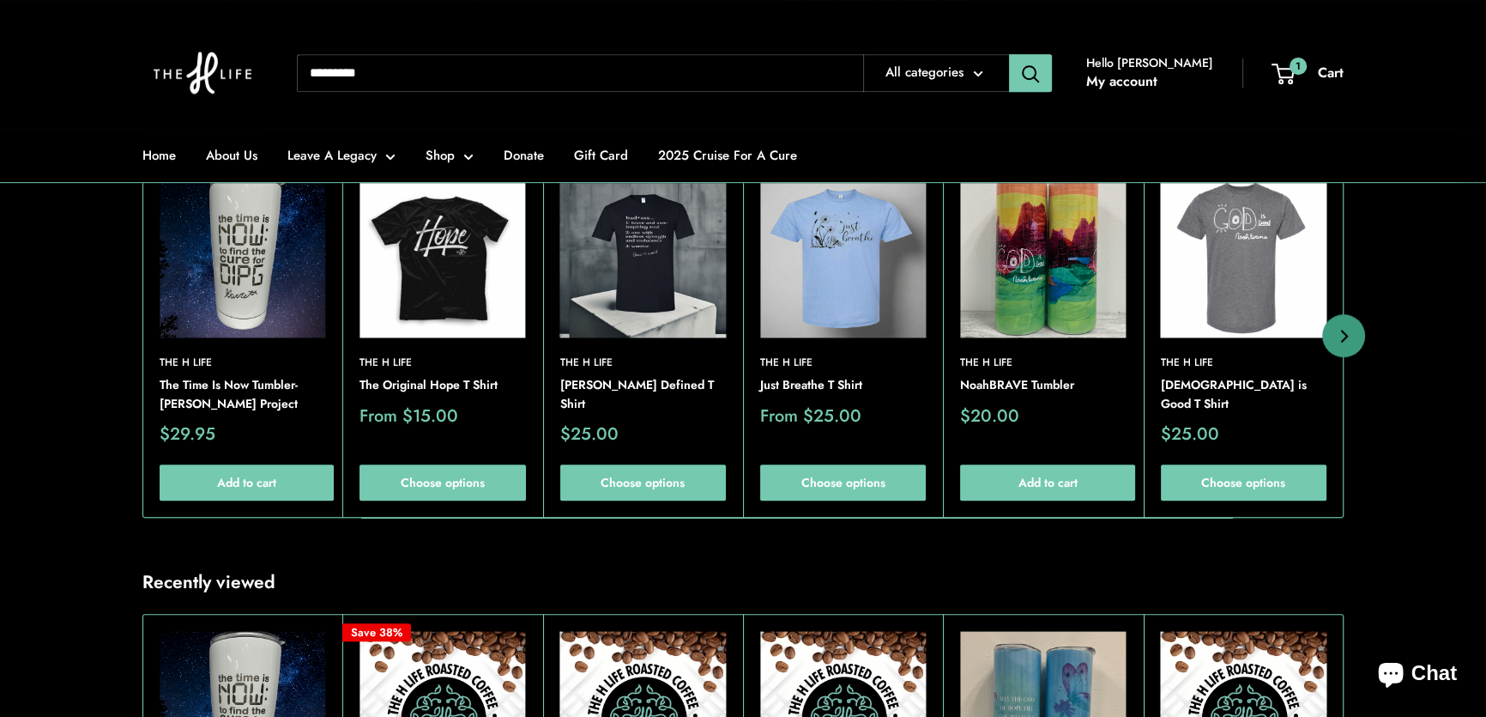
click at [239, 256] on img at bounding box center [243, 255] width 166 height 166
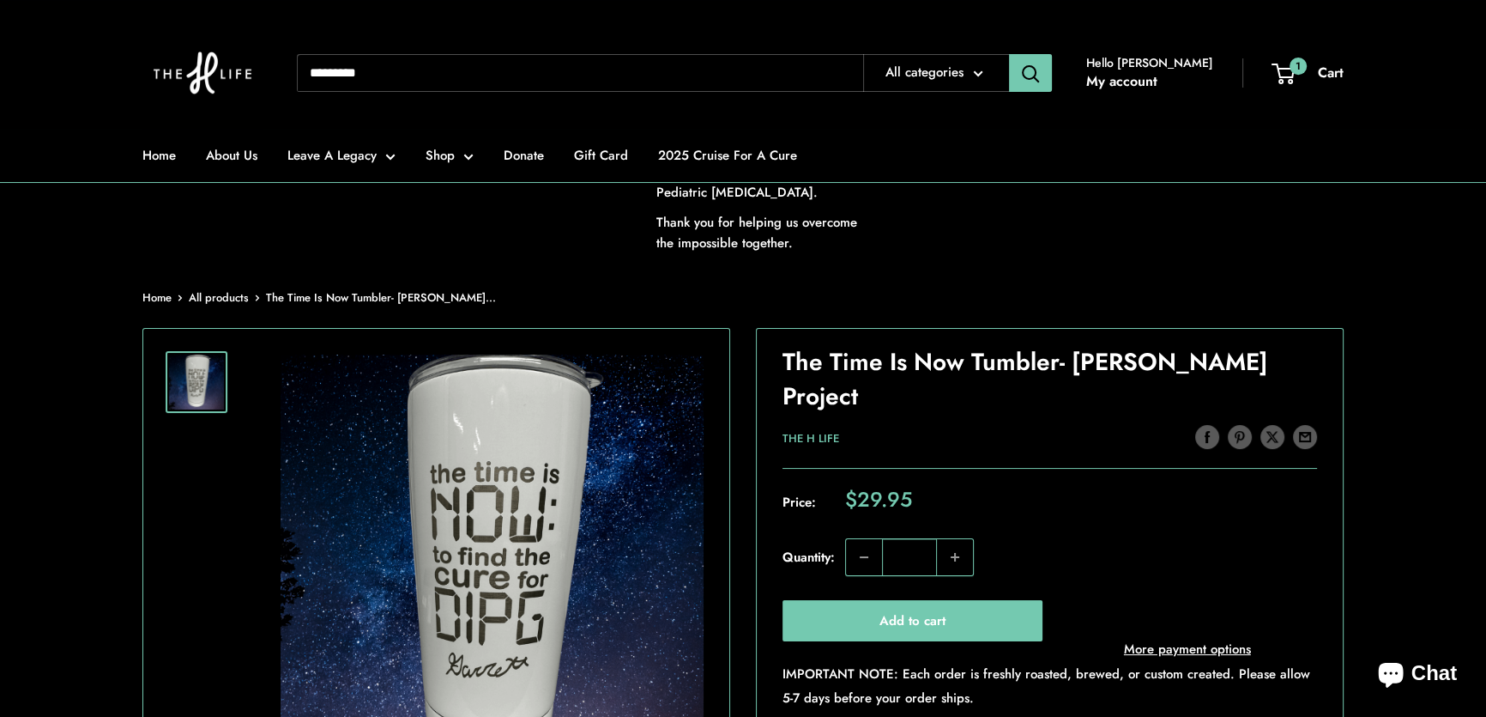
scroll to position [155, 0]
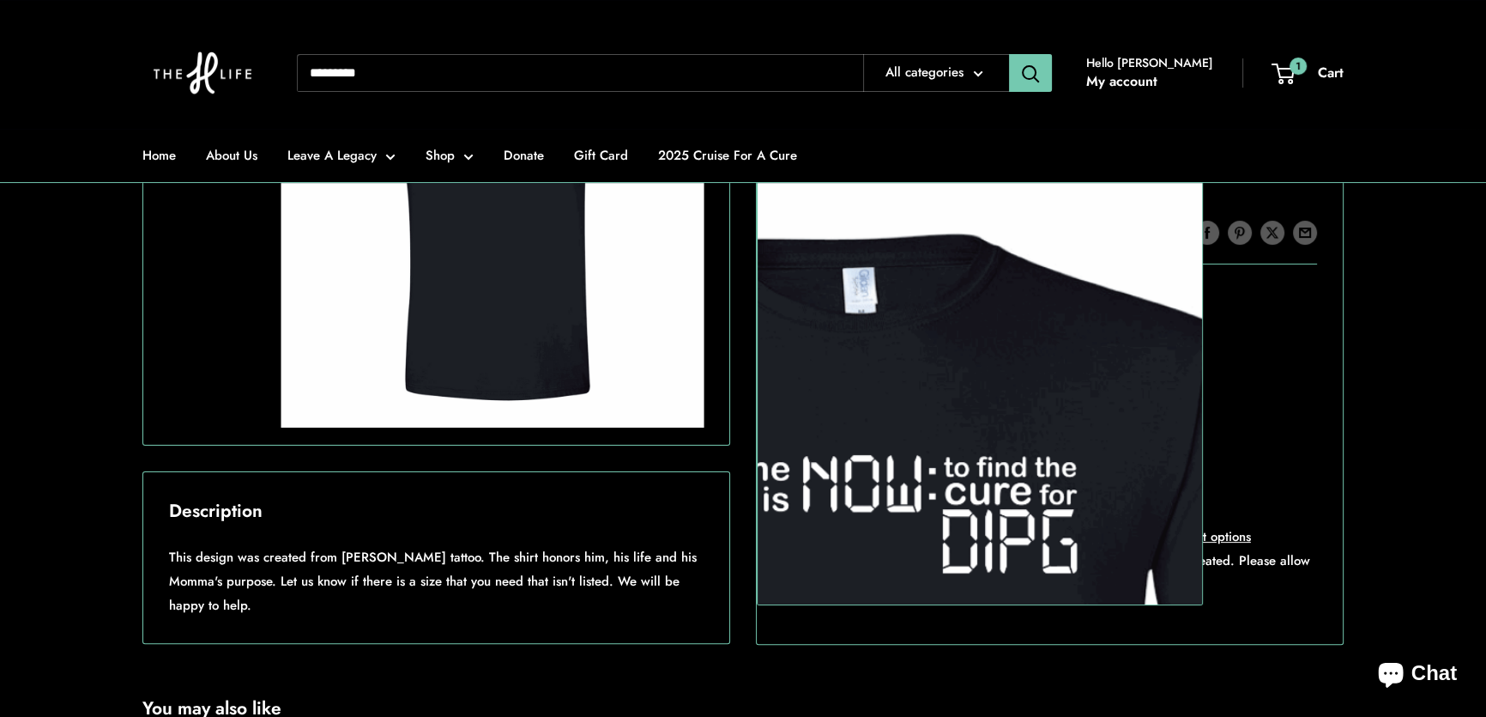
scroll to position [780, 0]
